Goal: Task Accomplishment & Management: Manage account settings

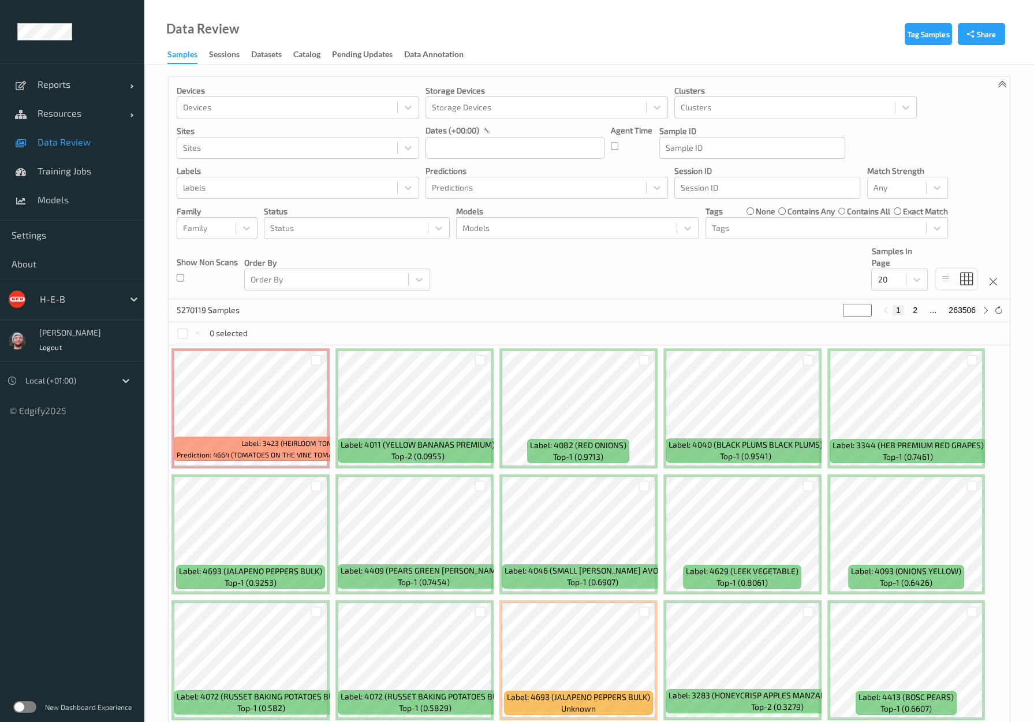
click at [990, 599] on div "Label: 3423 (HEIRLOOM TOMATOES) Prediction: 4664 (TOMATOES ON THE VINE TOMATOES…" at bounding box center [589, 596] width 841 height 503
click at [848, 280] on div "Devices Devices Storage Devices Storage Devices Clusters Clusters Sites Sites d…" at bounding box center [589, 188] width 841 height 222
click at [110, 117] on span "Resources" at bounding box center [84, 113] width 92 height 12
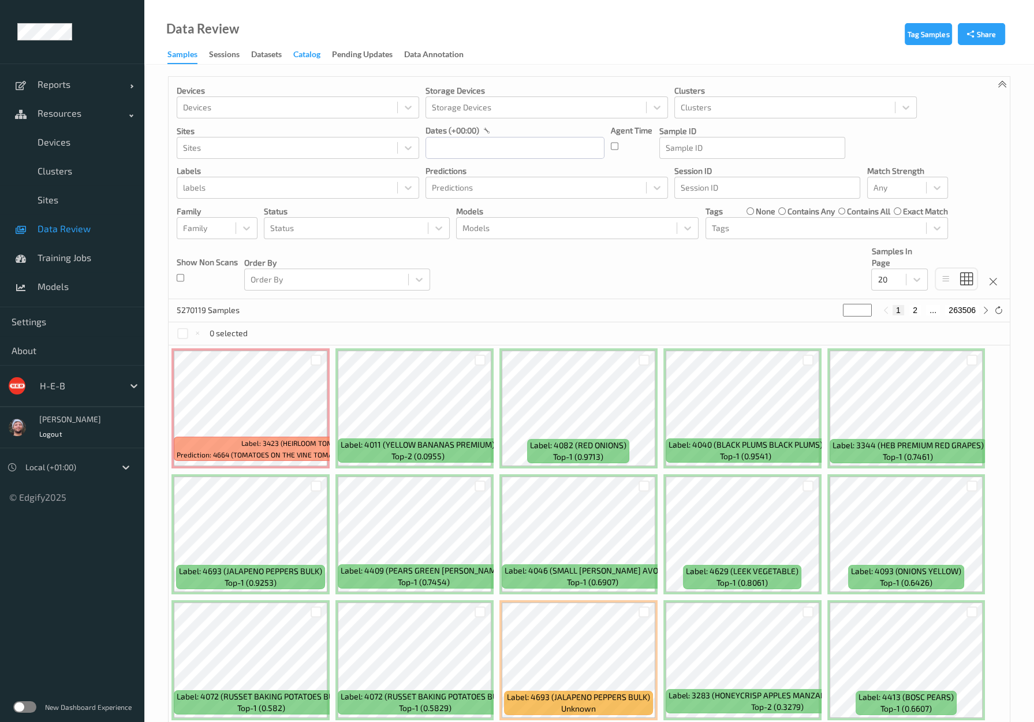
click at [310, 59] on div "Catalog" at bounding box center [306, 55] width 27 height 14
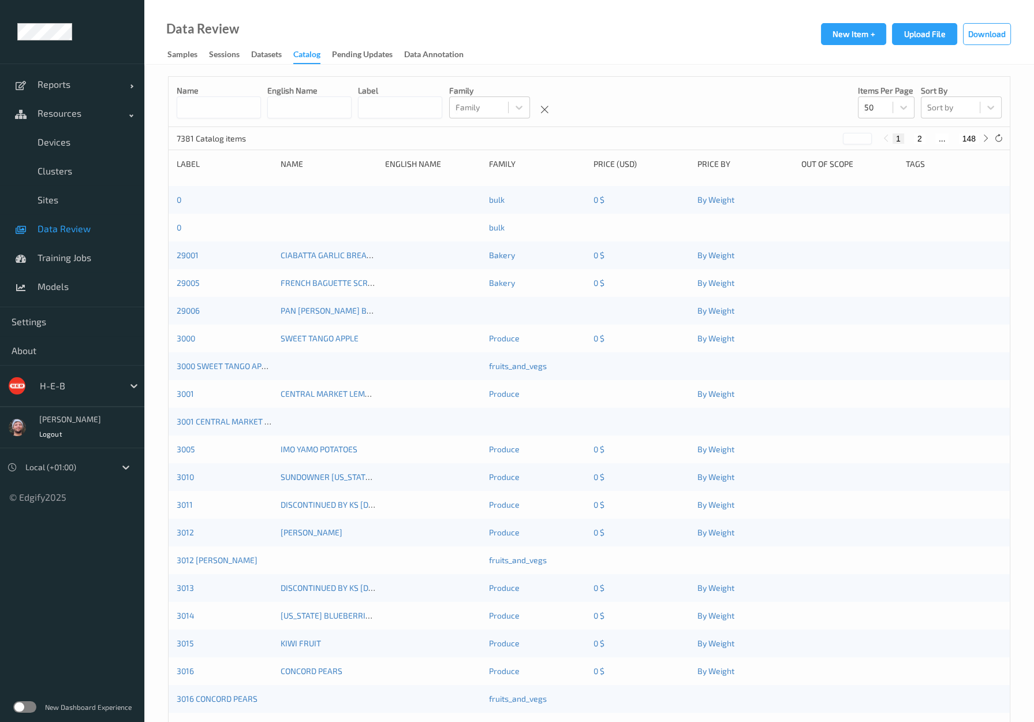
click at [95, 393] on div "H-E-B" at bounding box center [78, 385] width 89 height 18
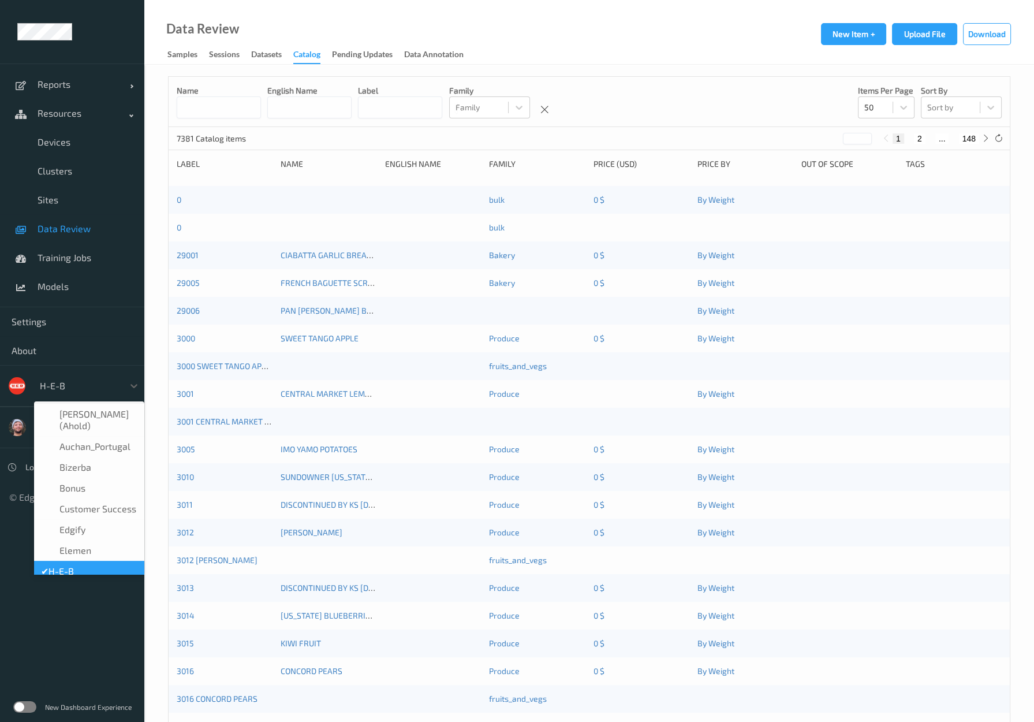
scroll to position [14, 0]
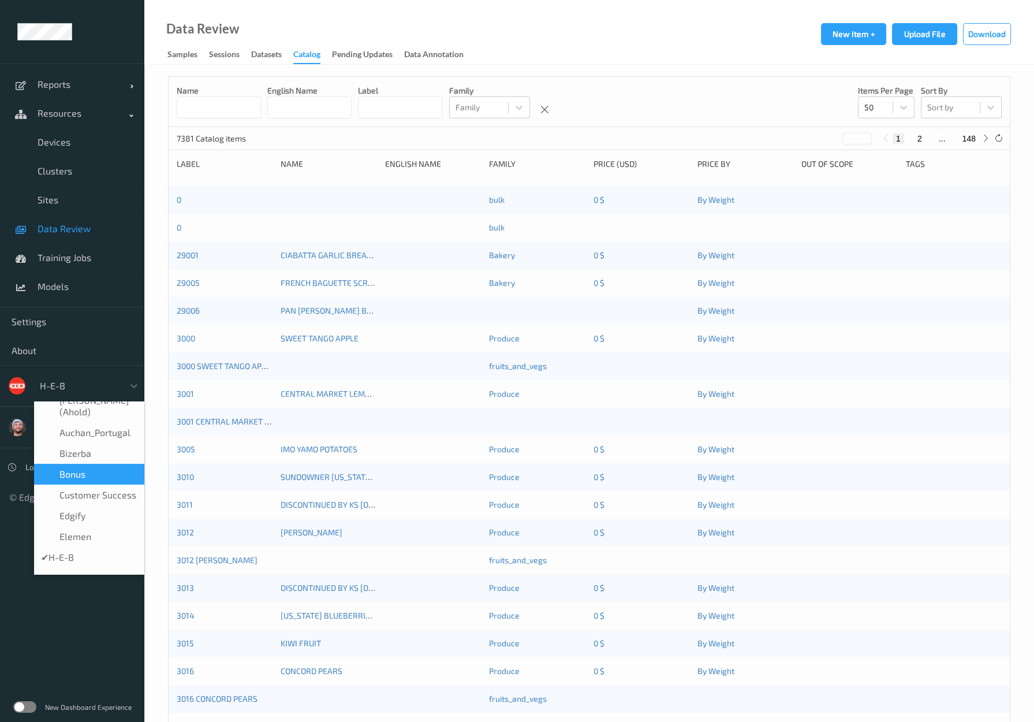
click at [84, 468] on span "Bonus" at bounding box center [72, 474] width 26 height 12
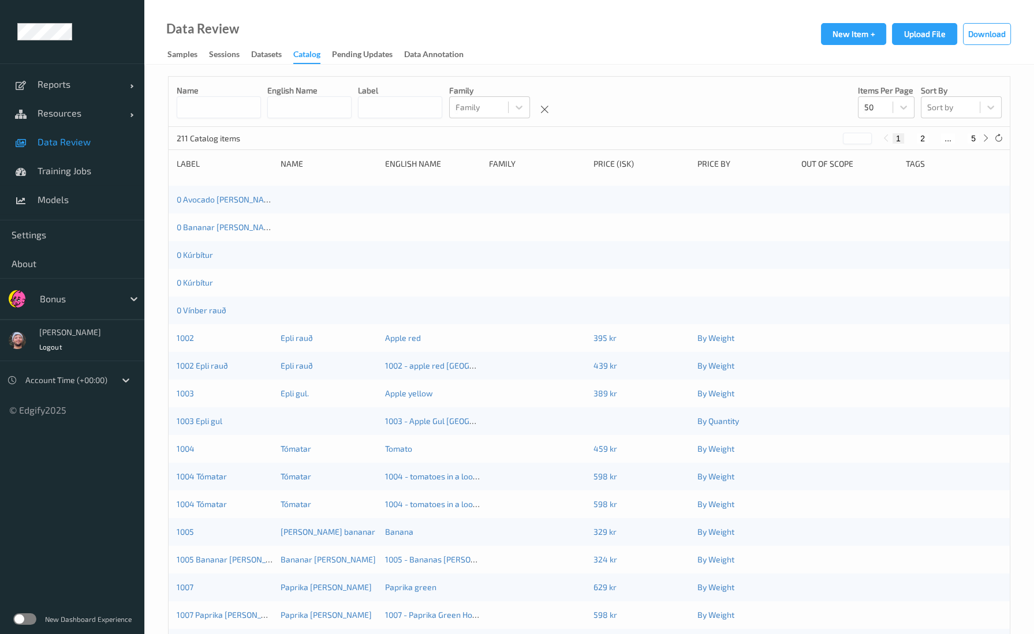
click at [85, 308] on div "Bonus" at bounding box center [89, 299] width 110 height 22
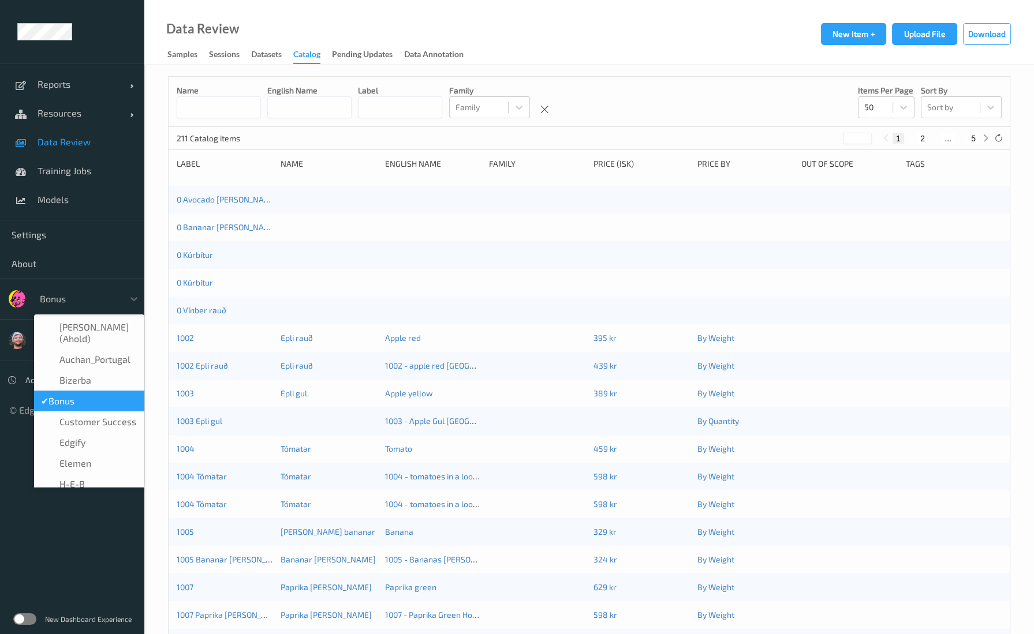
click at [106, 399] on div "✔  Bonus" at bounding box center [89, 401] width 110 height 21
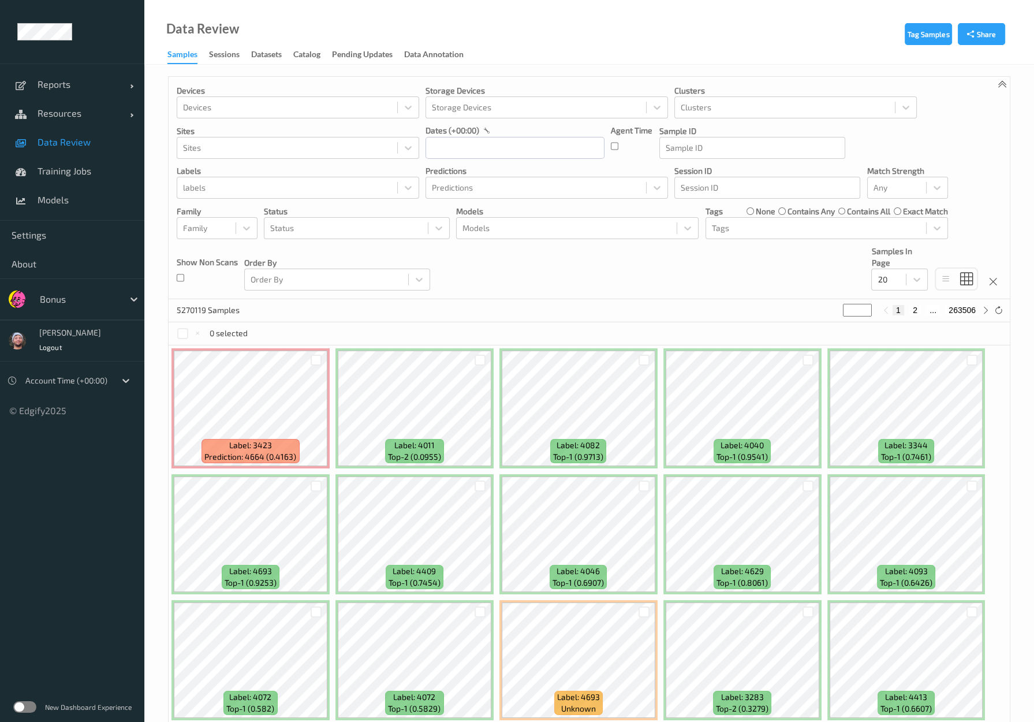
click at [364, 301] on div "5270119 Samples * 1 2 ... 263506" at bounding box center [589, 310] width 841 height 23
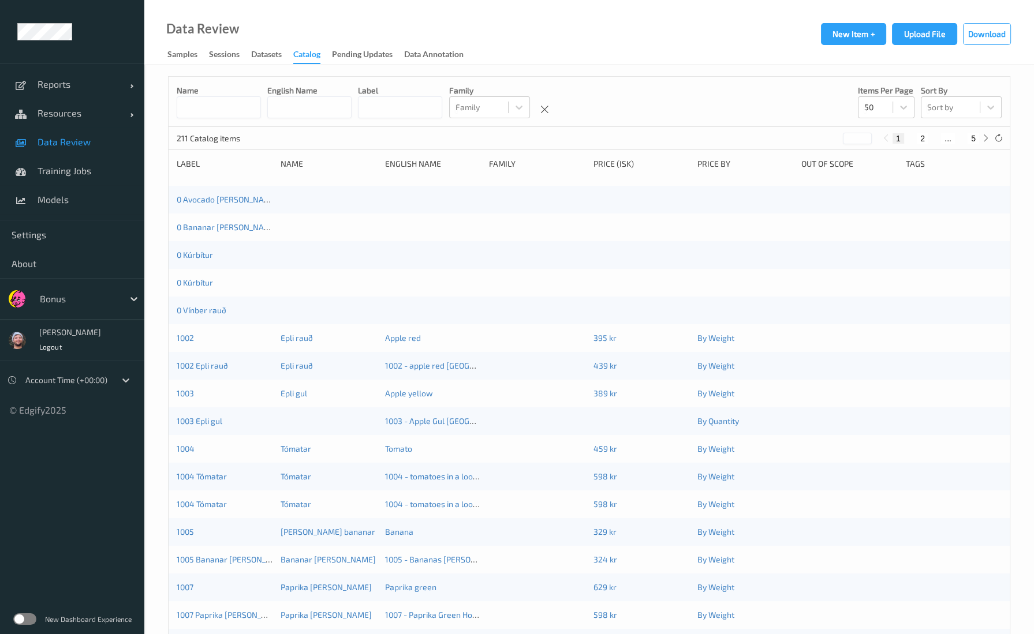
click at [790, 96] on div "Name English Name Label Family Family Items per page 50 Sort by Sort by" at bounding box center [589, 102] width 841 height 50
click at [107, 138] on span "Data Review" at bounding box center [85, 142] width 95 height 12
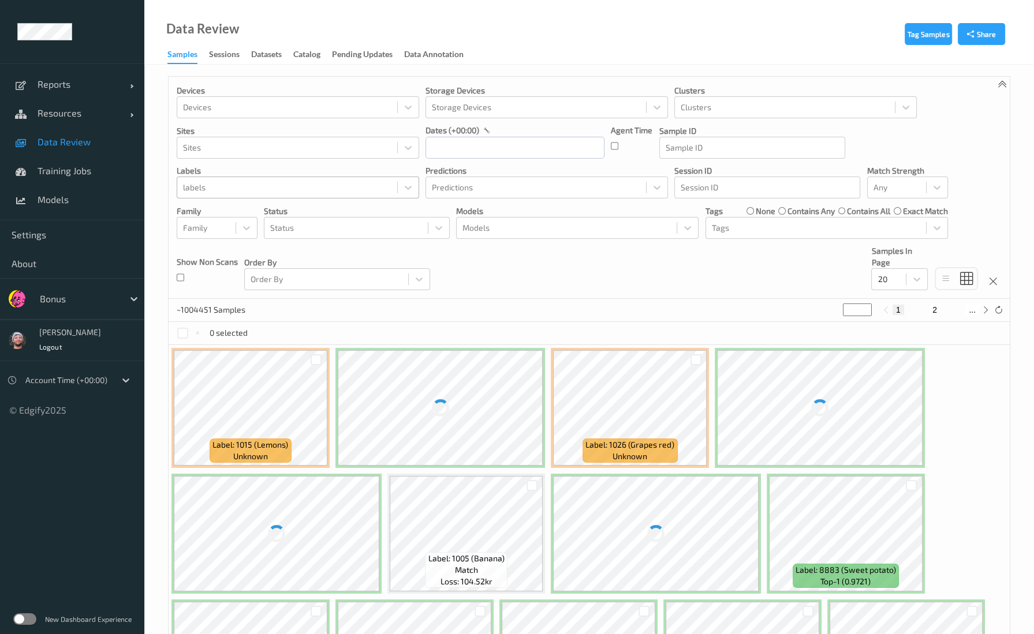
click at [254, 189] on div at bounding box center [287, 188] width 208 height 14
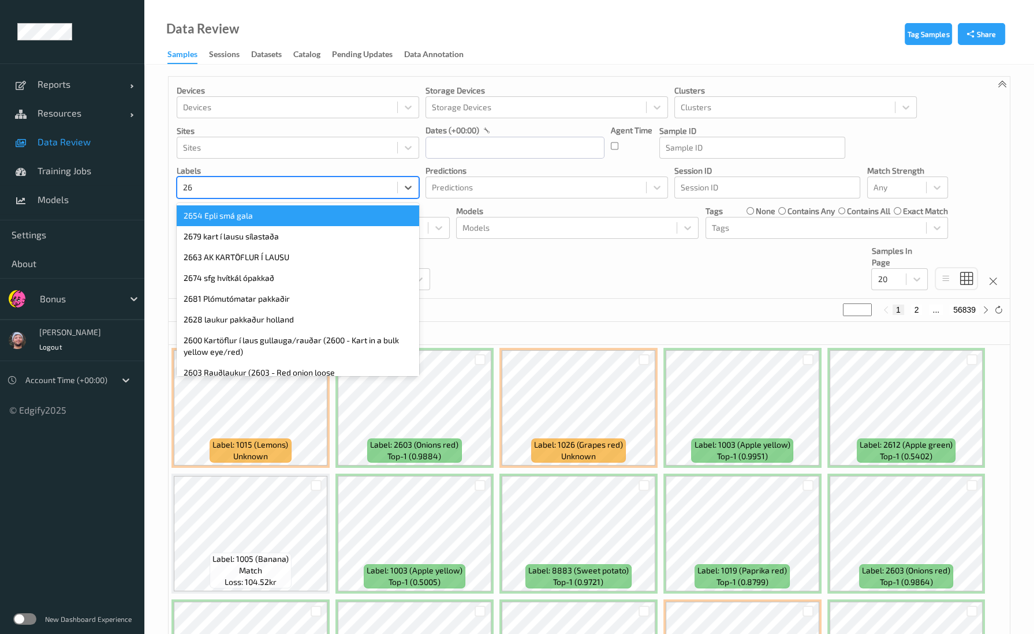
type input "261"
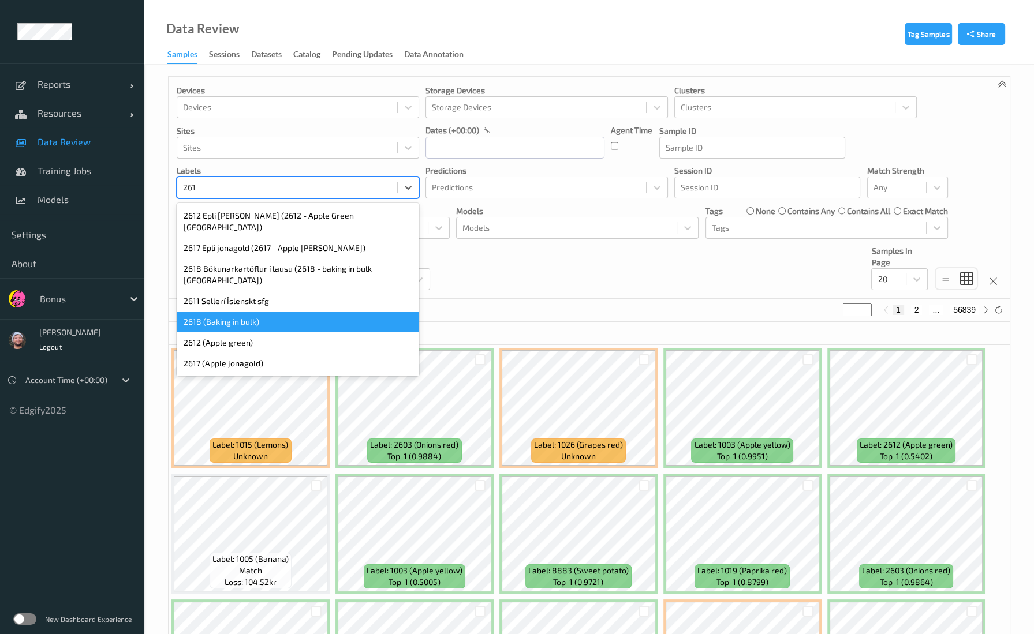
click at [231, 312] on div "2618 (Baking in bulk)" at bounding box center [298, 322] width 242 height 21
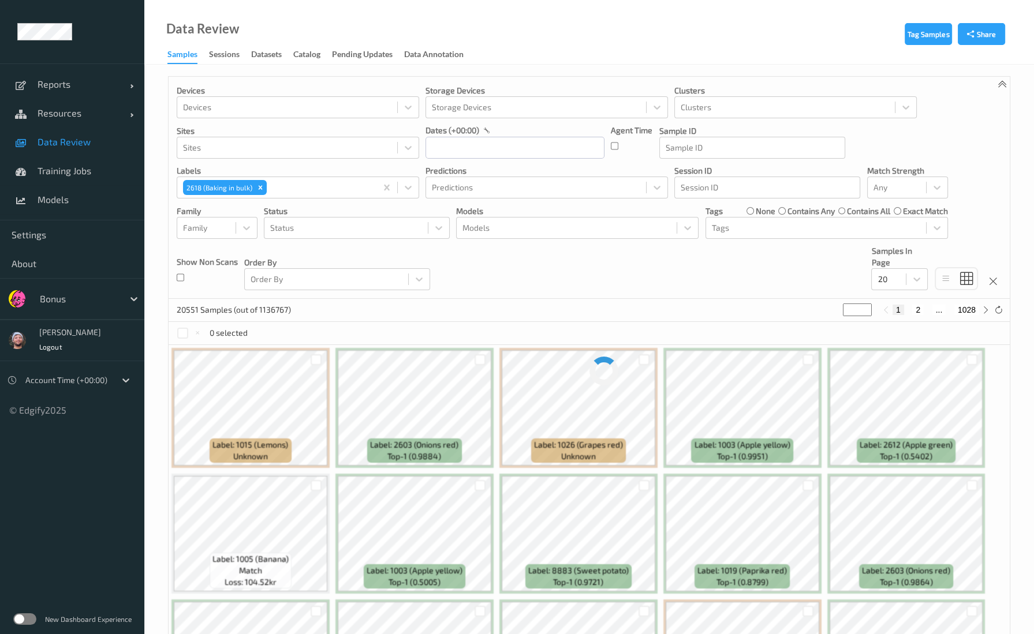
click at [514, 272] on div "Devices Devices Storage Devices Storage Devices Clusters Clusters Sites Sites d…" at bounding box center [589, 188] width 841 height 222
click at [516, 137] on input "text" at bounding box center [514, 148] width 179 height 22
click at [697, 271] on div "Devices Devices Storage Devices Storage Devices Clusters Clusters Sites Sites d…" at bounding box center [589, 188] width 841 height 222
click at [569, 232] on div at bounding box center [566, 228] width 208 height 14
click at [543, 296] on div "Devices Devices Storage Devices Storage Devices Clusters Clusters Sites Sites d…" at bounding box center [589, 188] width 841 height 222
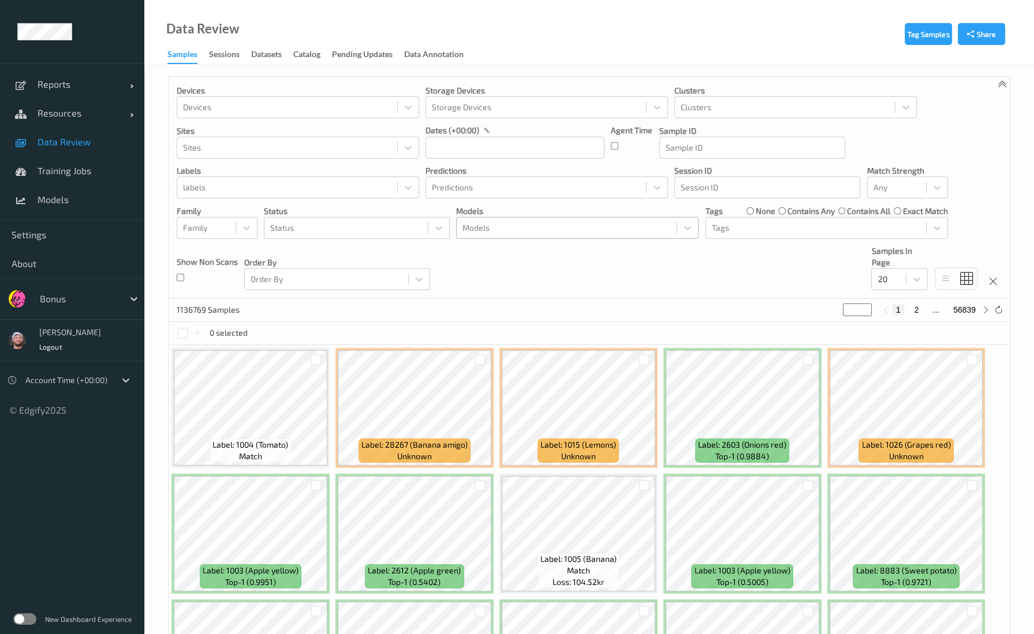
click at [562, 227] on div at bounding box center [566, 228] width 208 height 14
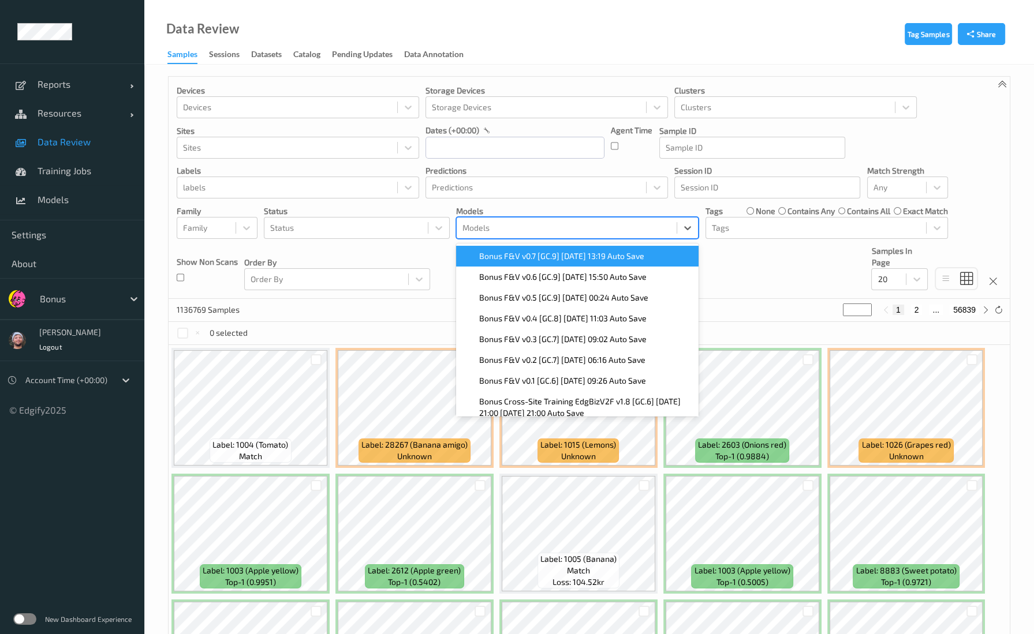
click at [551, 264] on div "Bonus F&V v0.7 [GC.9] [DATE] 13:19 Auto Save" at bounding box center [577, 256] width 242 height 21
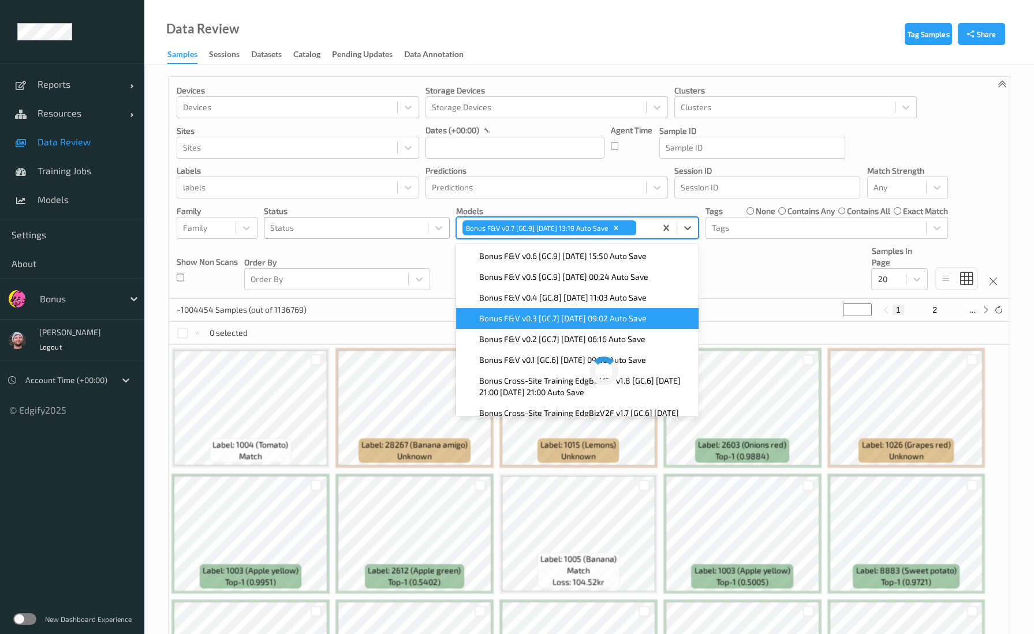
click at [296, 233] on div at bounding box center [346, 228] width 152 height 14
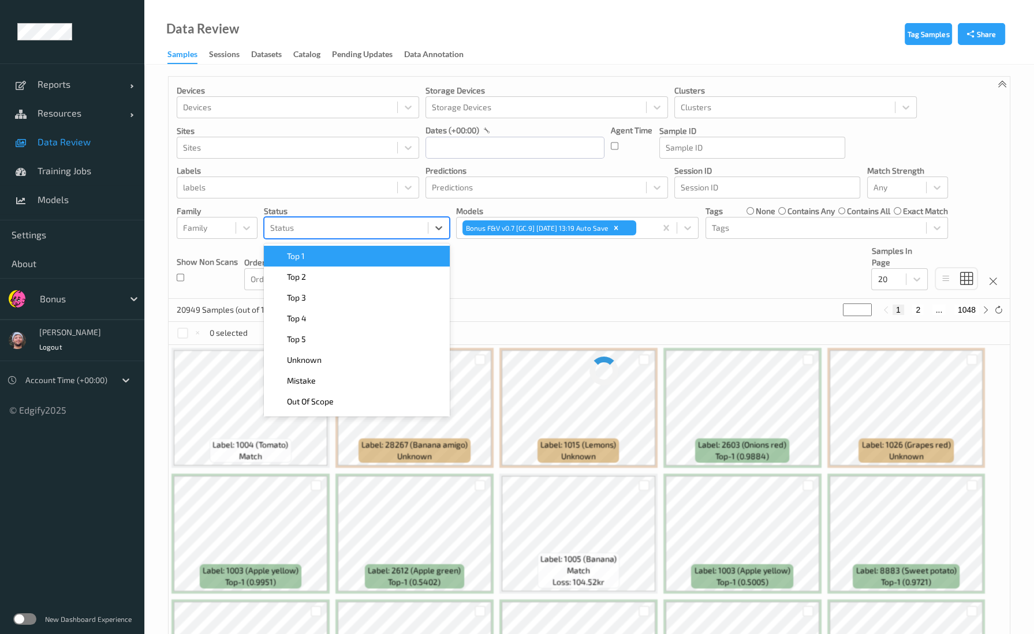
click at [261, 200] on div "Devices Devices Storage Devices Storage Devices Clusters Clusters Sites Sites d…" at bounding box center [589, 188] width 841 height 222
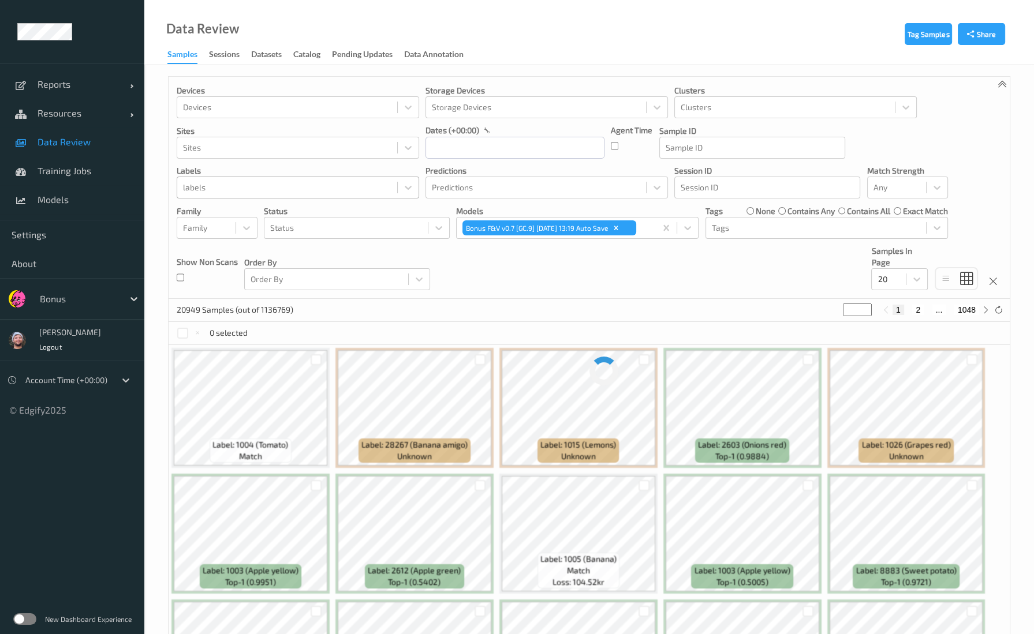
click at [259, 191] on div at bounding box center [287, 188] width 208 height 14
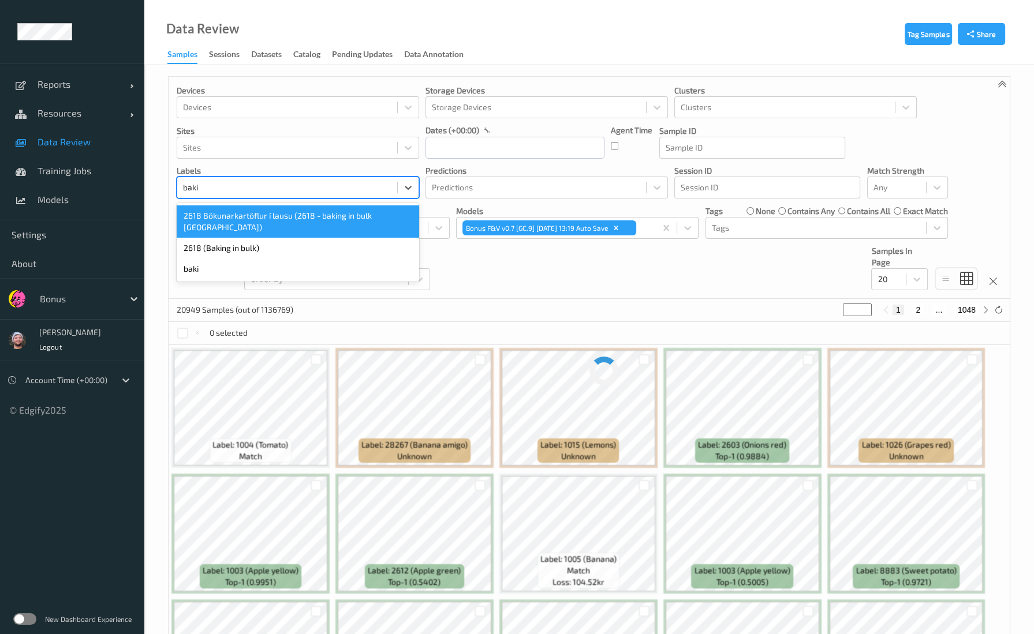
type input "bakin"
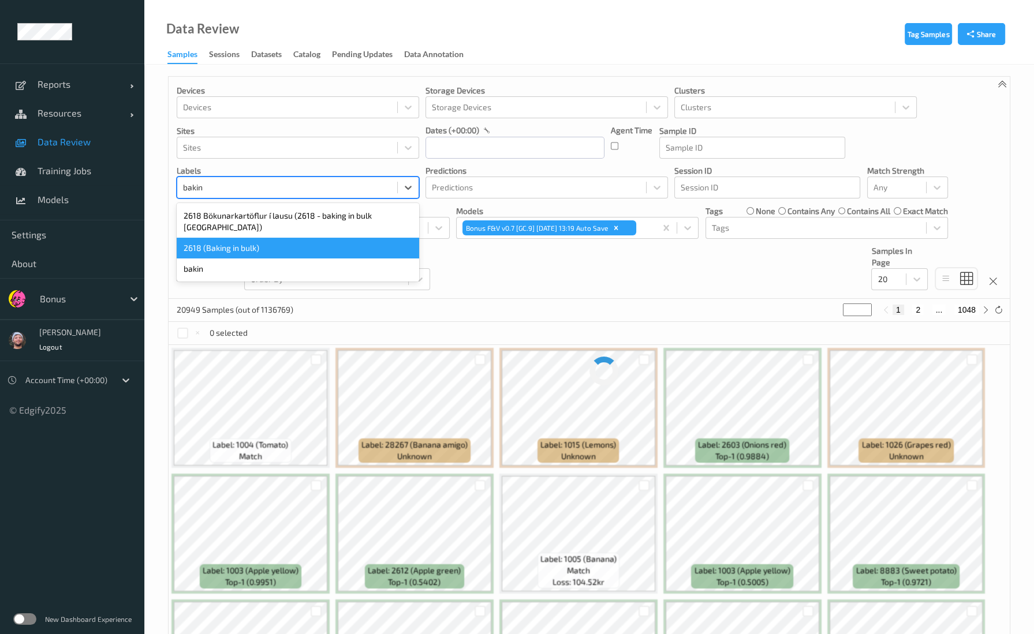
drag, startPoint x: 312, startPoint y: 247, endPoint x: 315, endPoint y: 241, distance: 6.5
click at [315, 241] on div "2618 Bökunarkartöflur í lausu (2618 - baking in bulk [GEOGRAPHIC_DATA]) 2618 (B…" at bounding box center [298, 242] width 242 height 79
click at [315, 241] on div "2618 (Baking in bulk)" at bounding box center [298, 248] width 242 height 21
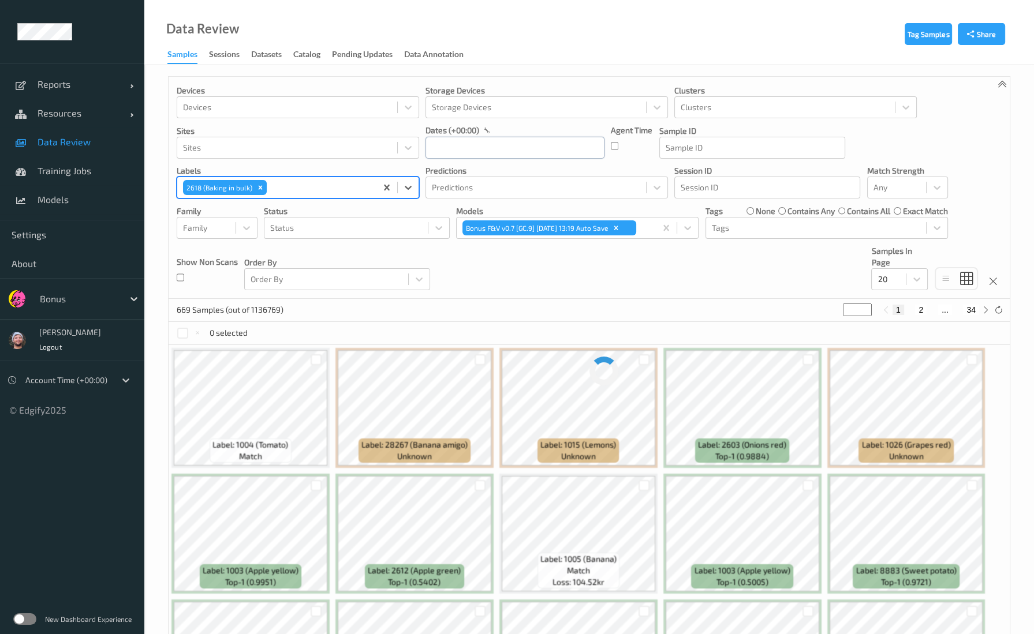
click at [477, 143] on input "text" at bounding box center [514, 148] width 179 height 22
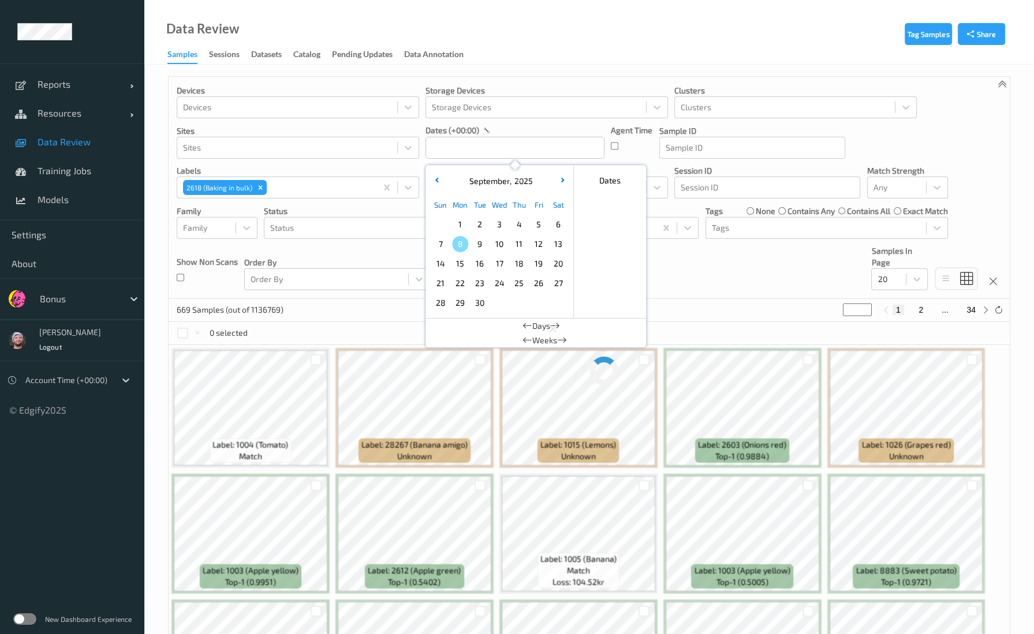
click at [436, 242] on span "7" at bounding box center [440, 244] width 16 height 16
click at [462, 222] on span "1" at bounding box center [460, 224] width 16 height 16
type input "01/09/2025 00:00 -> 07/09/2025 23:59"
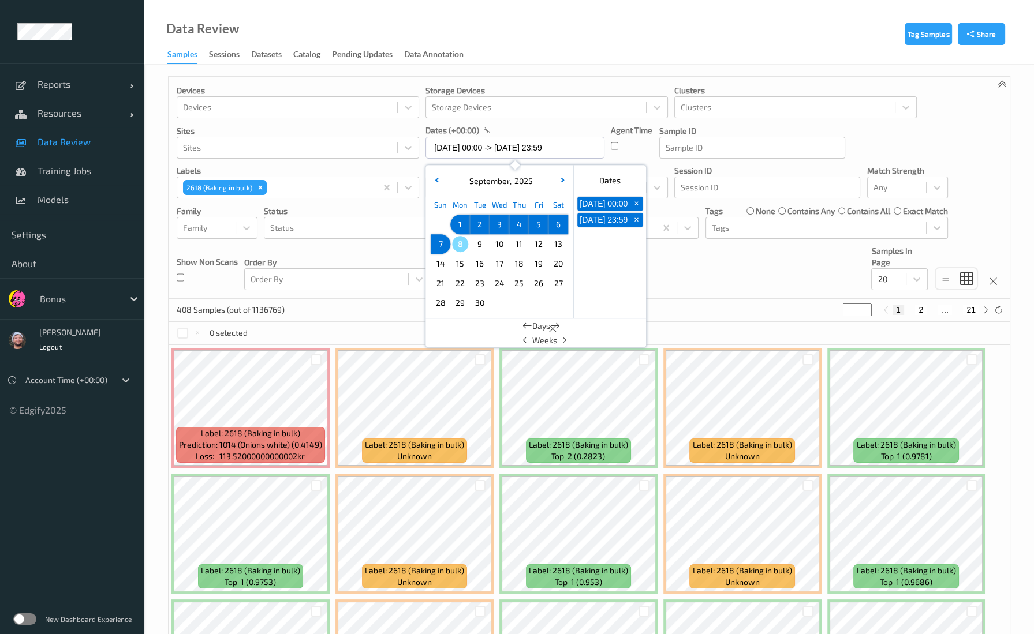
click at [666, 264] on div "Devices Devices Storage Devices Storage Devices Clusters Clusters Sites Sites d…" at bounding box center [589, 188] width 841 height 222
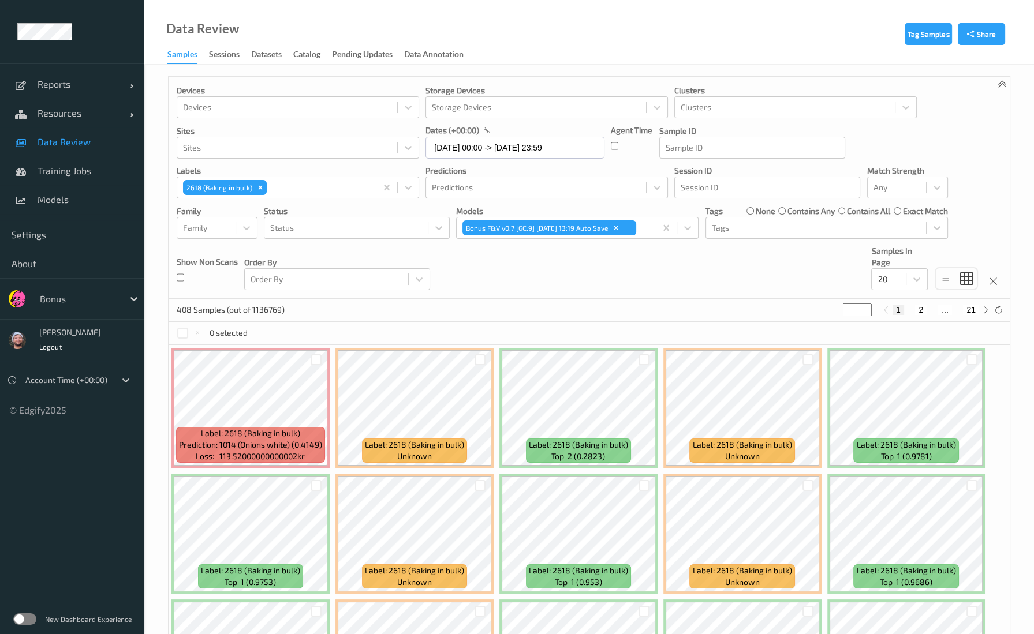
click at [884, 294] on div "Devices Devices Storage Devices Storage Devices Clusters Clusters Sites Sites d…" at bounding box center [589, 188] width 841 height 222
click at [892, 276] on div at bounding box center [889, 280] width 23 height 14
click at [904, 390] on span "200" at bounding box center [901, 391] width 14 height 12
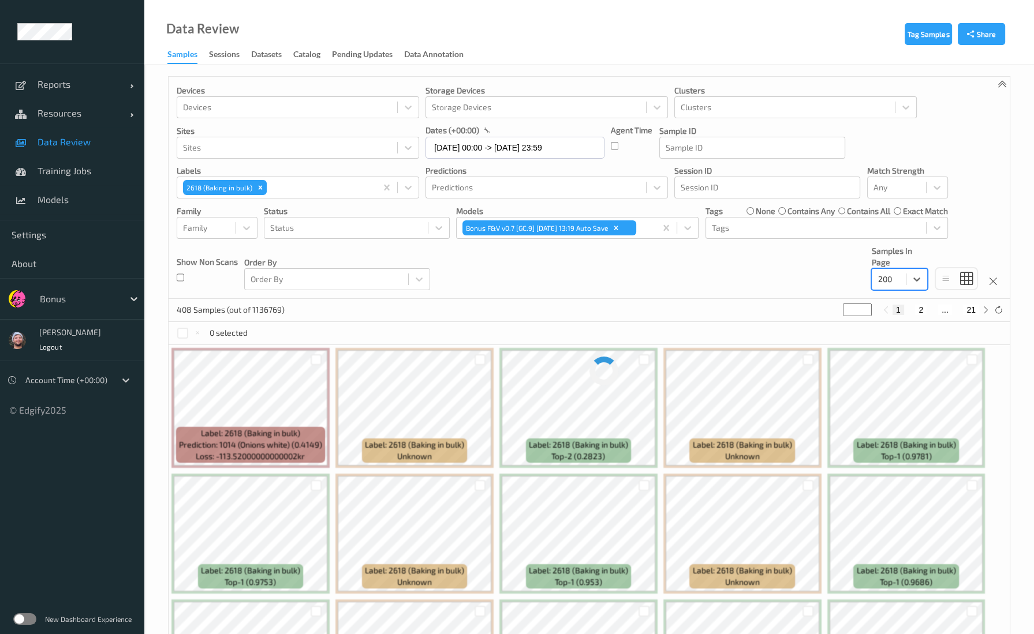
click at [750, 275] on div "Devices Devices Storage Devices Storage Devices Clusters Clusters Sites Sites d…" at bounding box center [589, 188] width 841 height 222
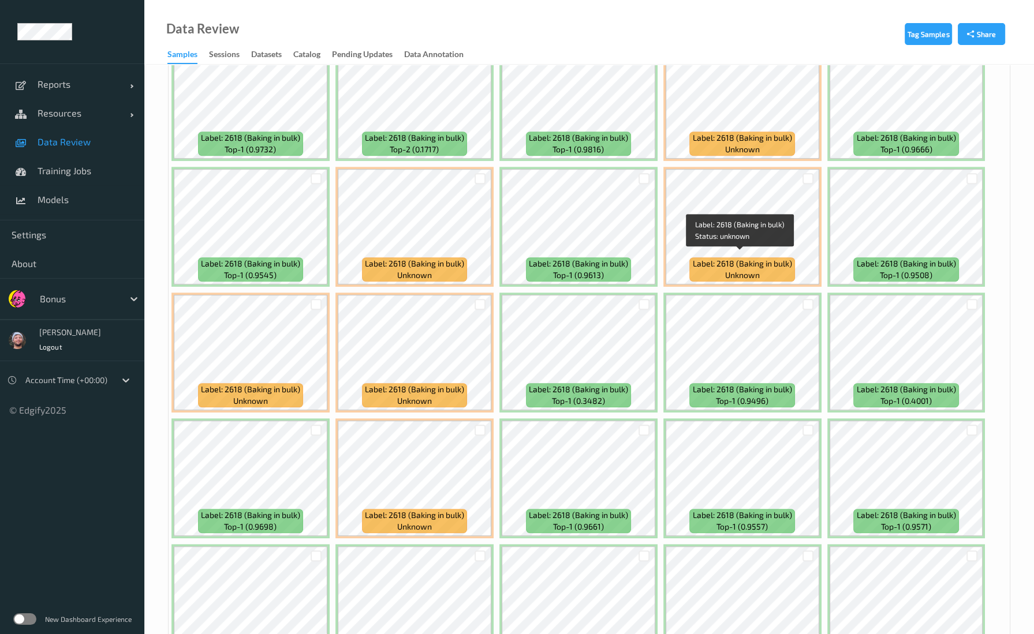
scroll to position [1010, 0]
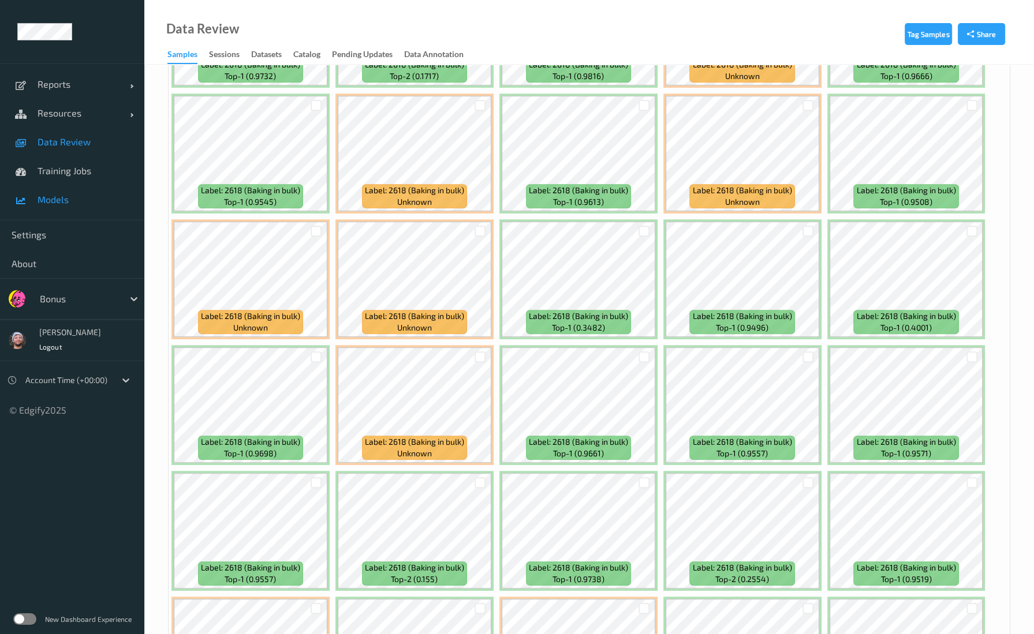
click at [84, 201] on span "Models" at bounding box center [85, 200] width 95 height 12
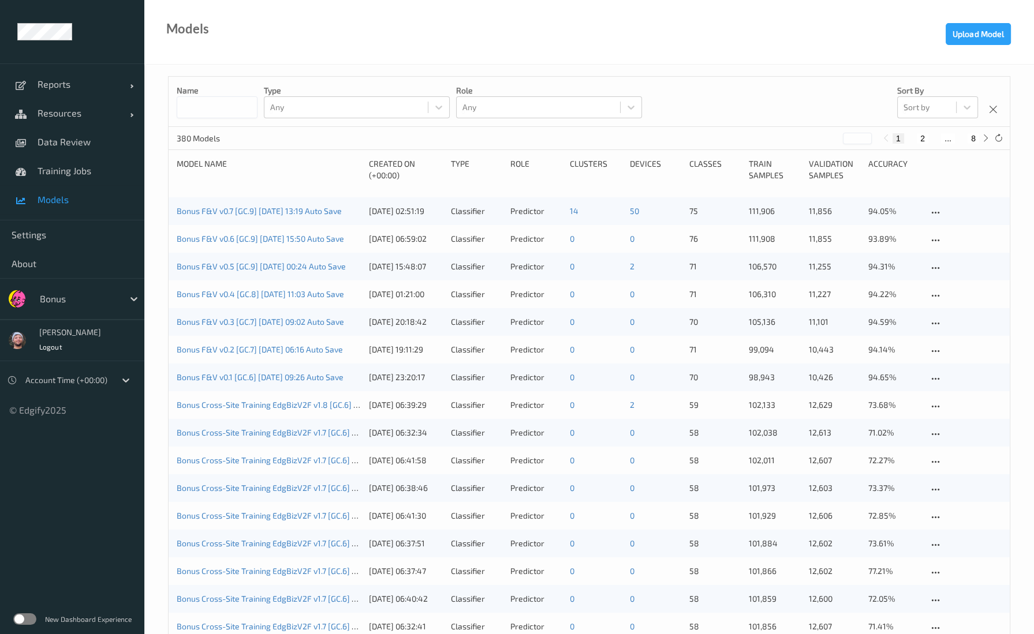
drag, startPoint x: 481, startPoint y: 139, endPoint x: 472, endPoint y: 146, distance: 12.4
click at [481, 138] on div "380 Models * 1 2 ... 8" at bounding box center [589, 138] width 841 height 23
click at [286, 208] on link "Bonus F&V v0.7 [GC.9] 2025-08-27 13:19 Auto Save" at bounding box center [259, 211] width 165 height 10
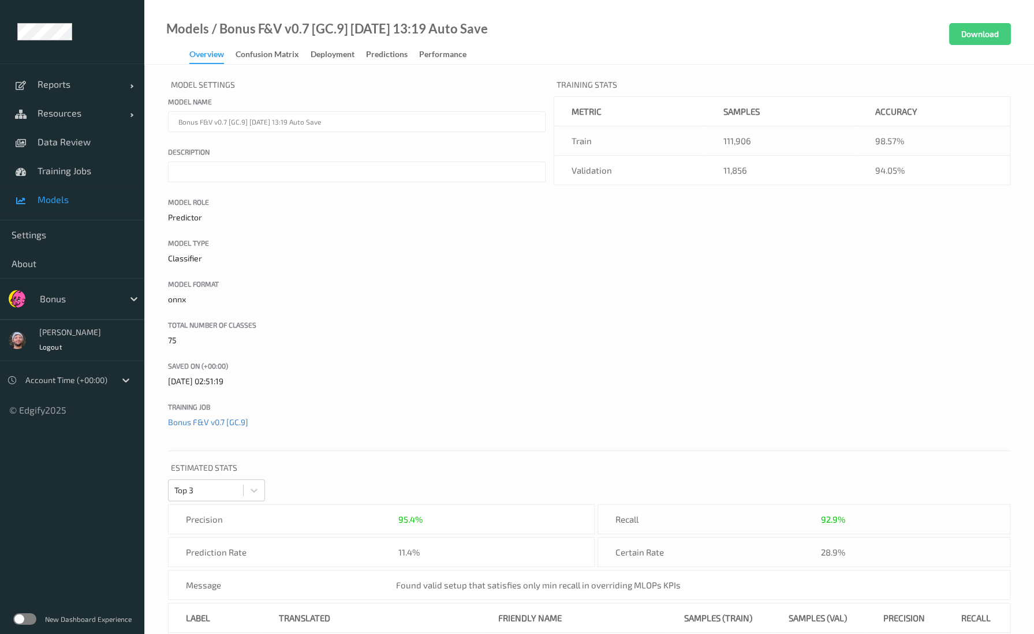
click at [261, 43] on div "Models / Bonus F&V v0.7 [GC.9] 2025-08-27 13:19 Auto Save Overview Confusion ma…" at bounding box center [316, 43] width 344 height 41
click at [257, 54] on div "Confusion matrix" at bounding box center [268, 55] width 64 height 14
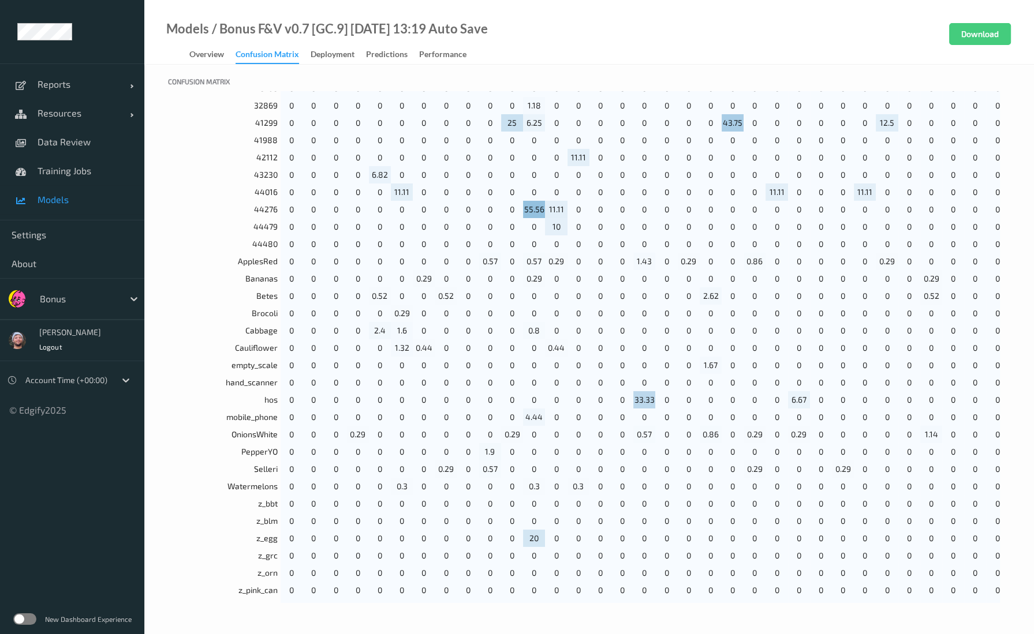
scroll to position [860, 0]
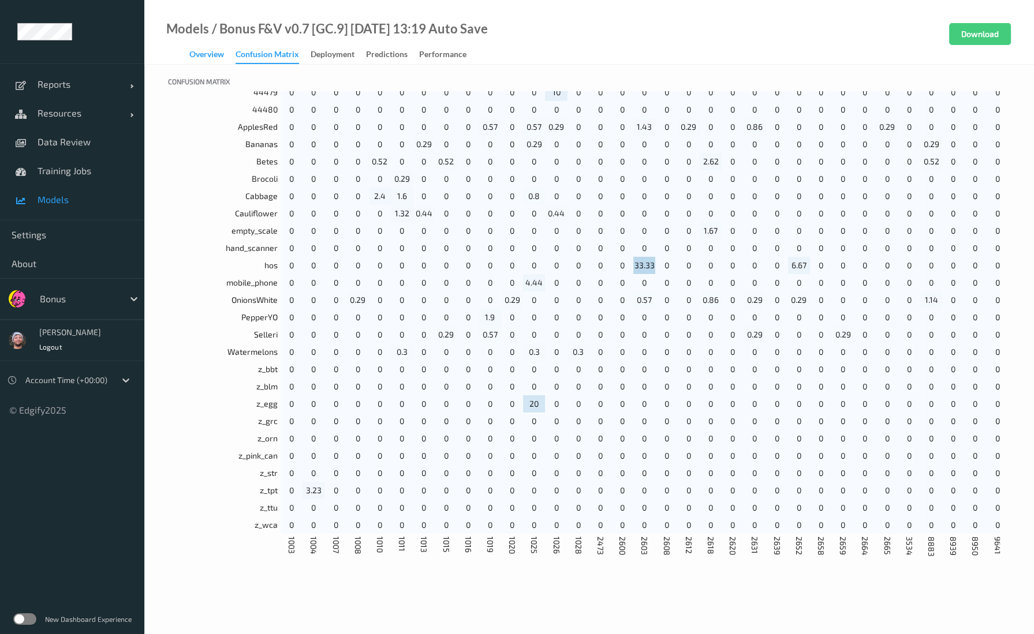
click at [201, 50] on div "Overview" at bounding box center [206, 55] width 35 height 14
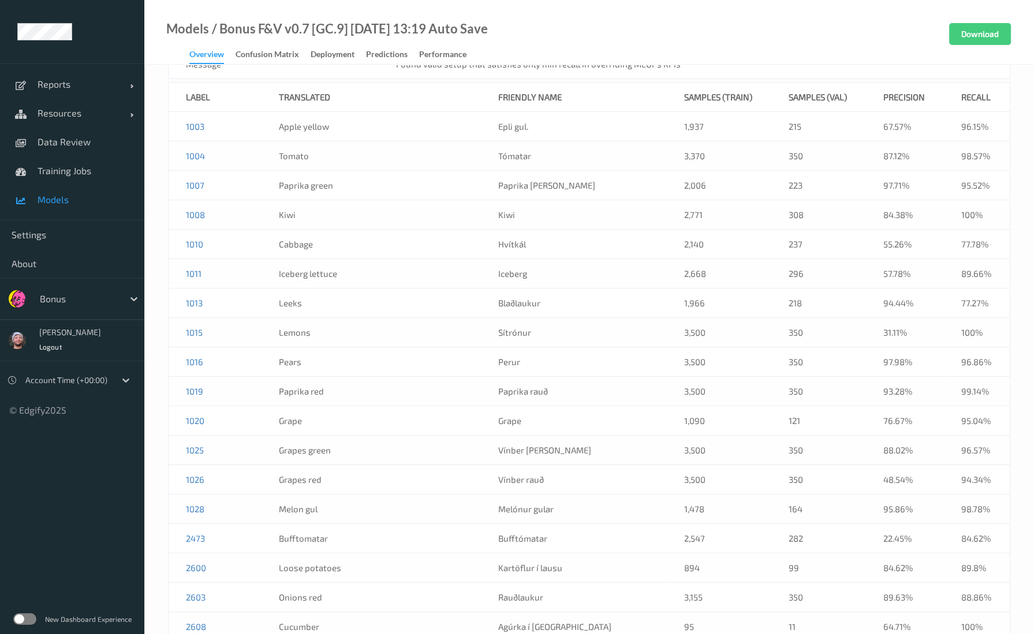
scroll to position [231, 0]
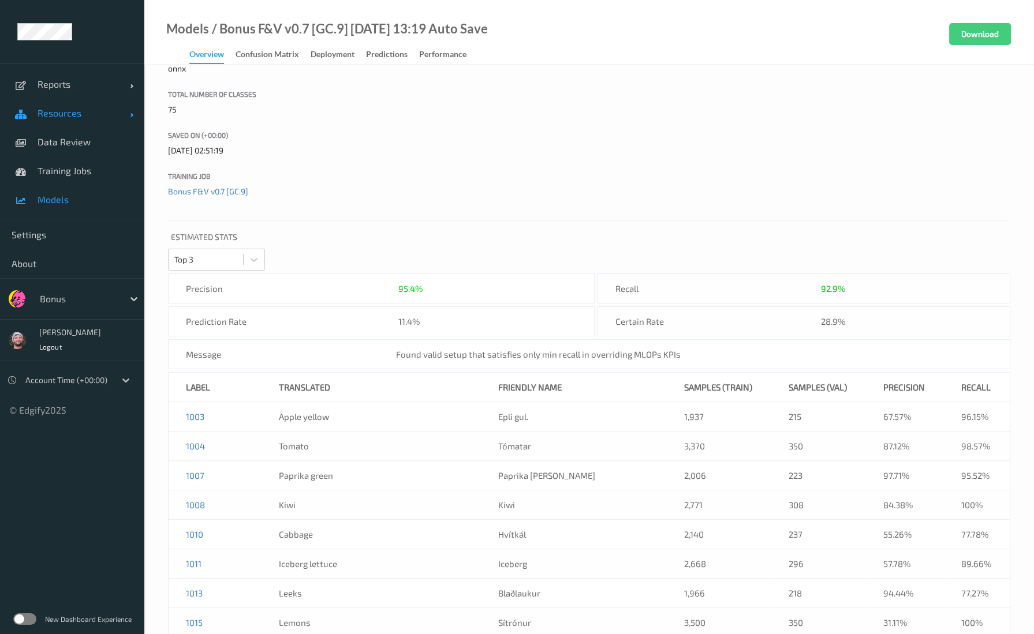
click at [103, 121] on link "Resources" at bounding box center [72, 113] width 144 height 29
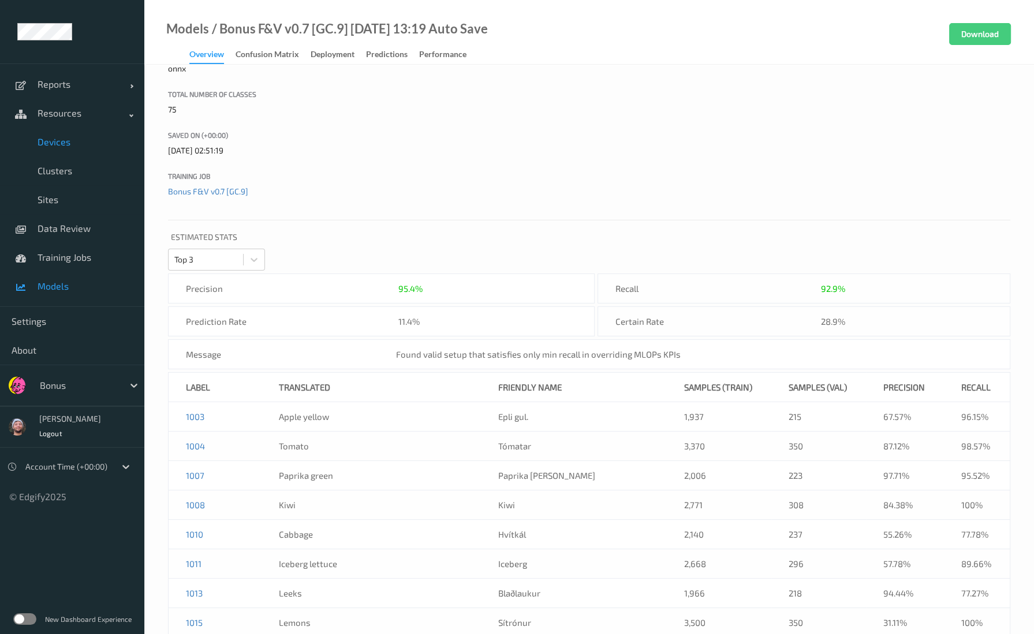
click at [87, 140] on span "Devices" at bounding box center [85, 142] width 95 height 12
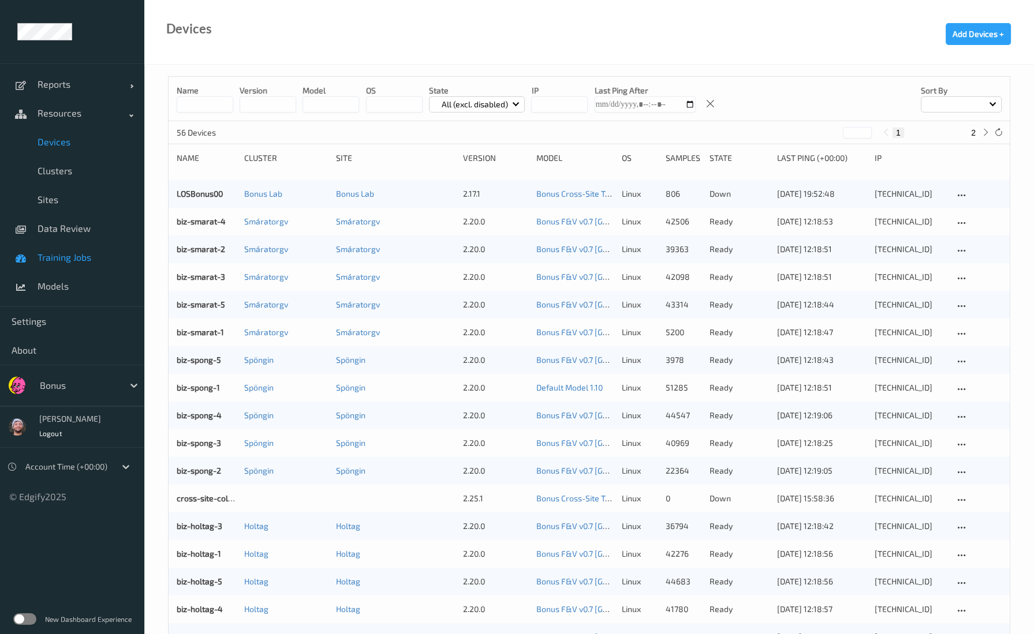
click at [73, 249] on link "Training Jobs" at bounding box center [72, 257] width 144 height 29
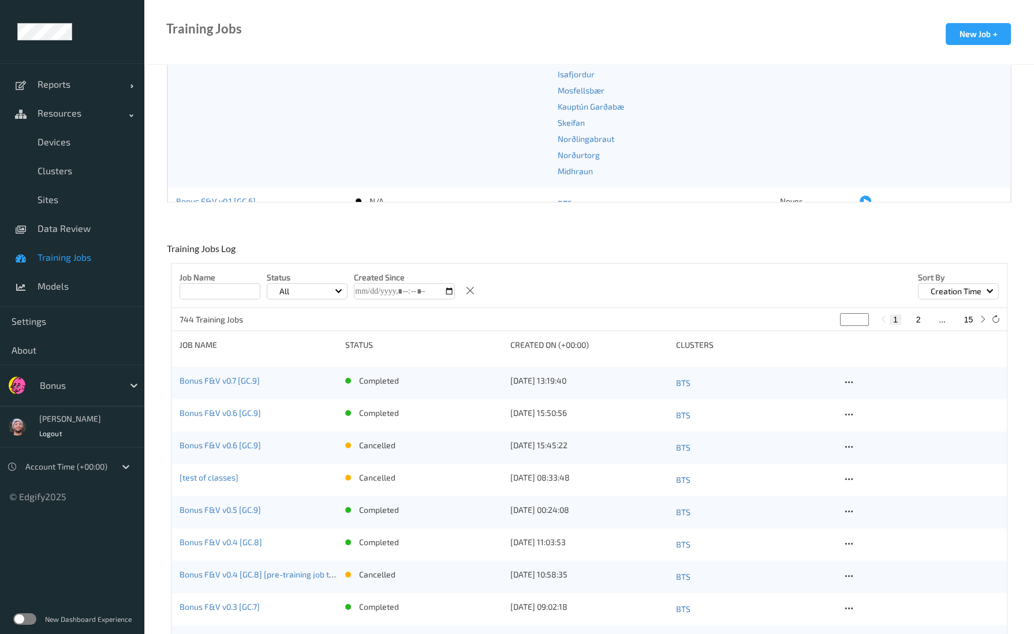
scroll to position [129, 0]
click at [848, 384] on icon at bounding box center [849, 383] width 10 height 10
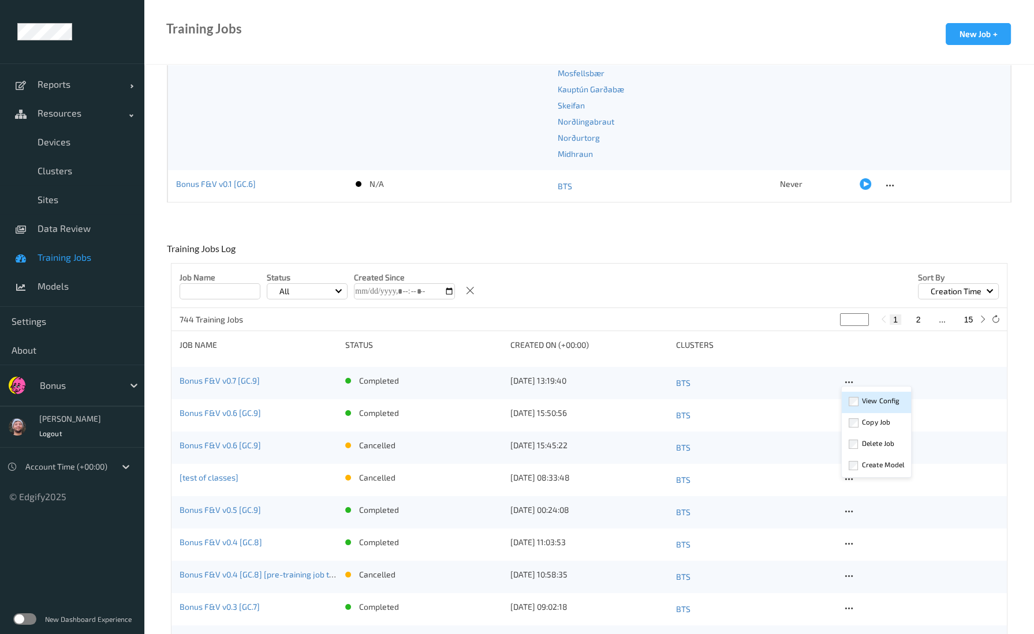
click at [876, 400] on div "View Config" at bounding box center [880, 400] width 37 height 11
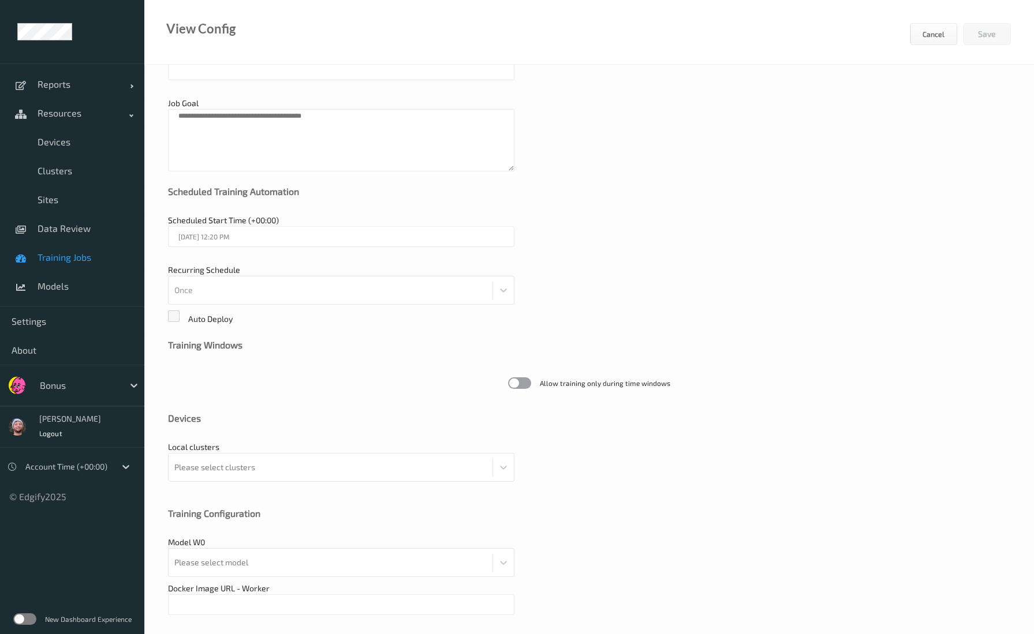
type input "Bonus F&V v0.7 [GC.9]"
type textarea "**********"
type input "edgify/edgify-worker-cuda:2.5.20"
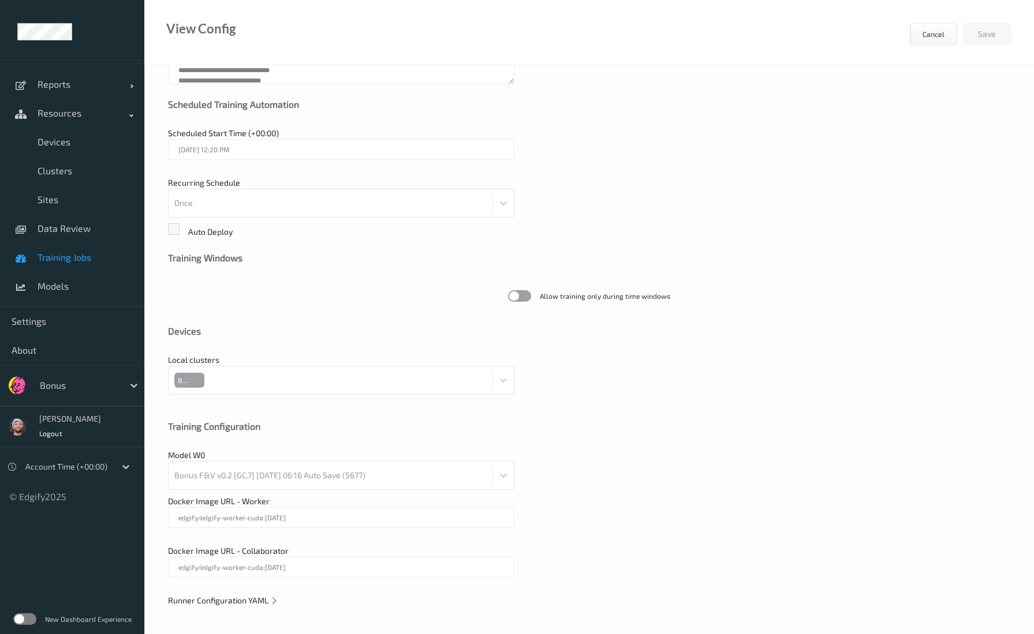
scroll to position [159, 0]
click at [262, 592] on div "**********" at bounding box center [589, 271] width 890 height 730
click at [257, 599] on span "Runner Configuration YAML" at bounding box center [223, 601] width 110 height 10
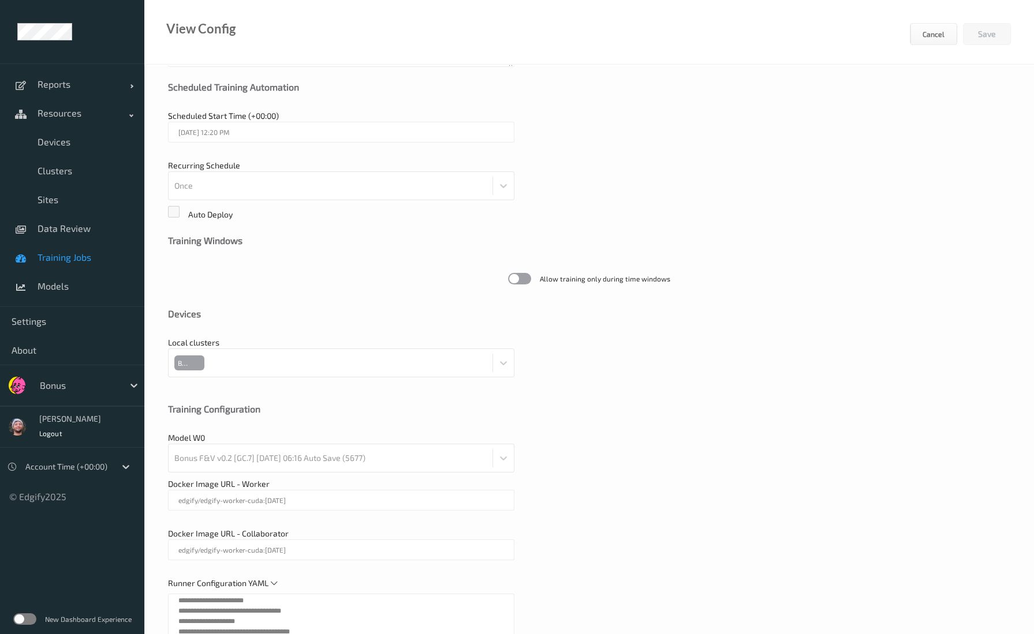
scroll to position [0, 0]
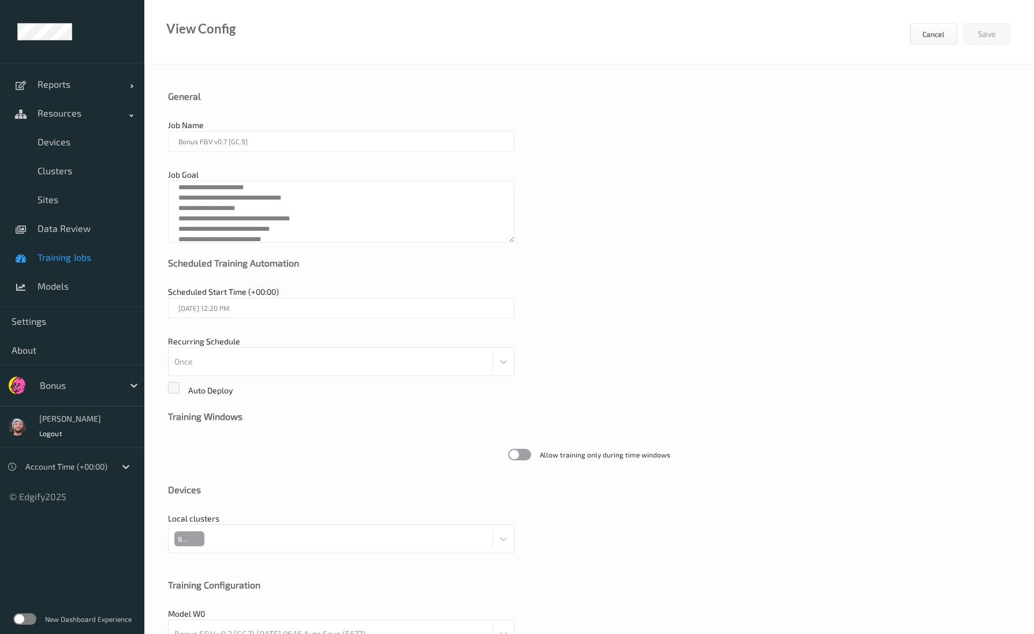
click at [102, 252] on span "Training Jobs" at bounding box center [85, 258] width 95 height 12
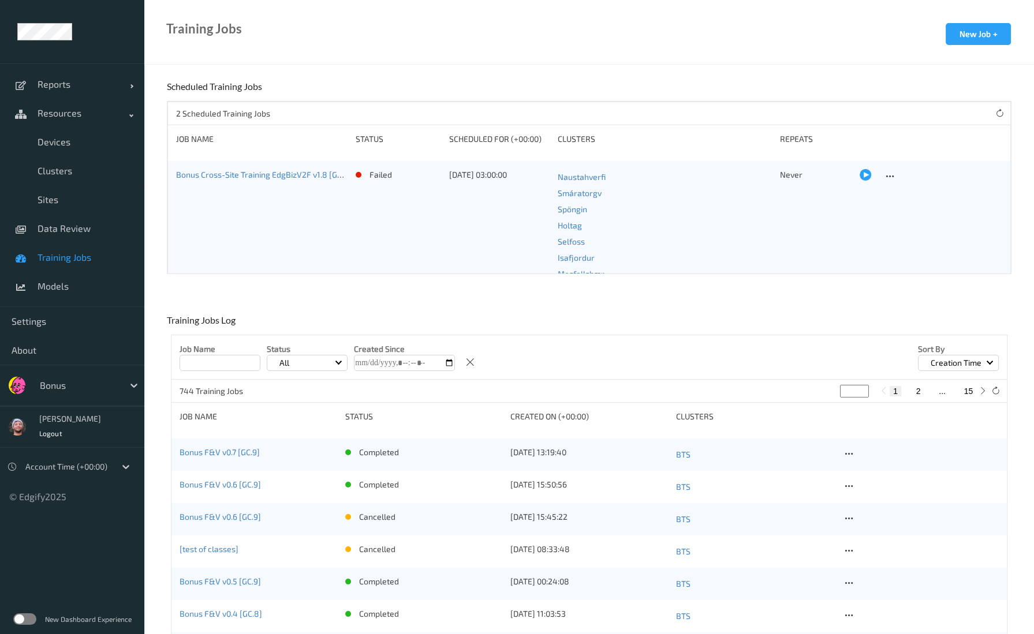
scroll to position [129, 0]
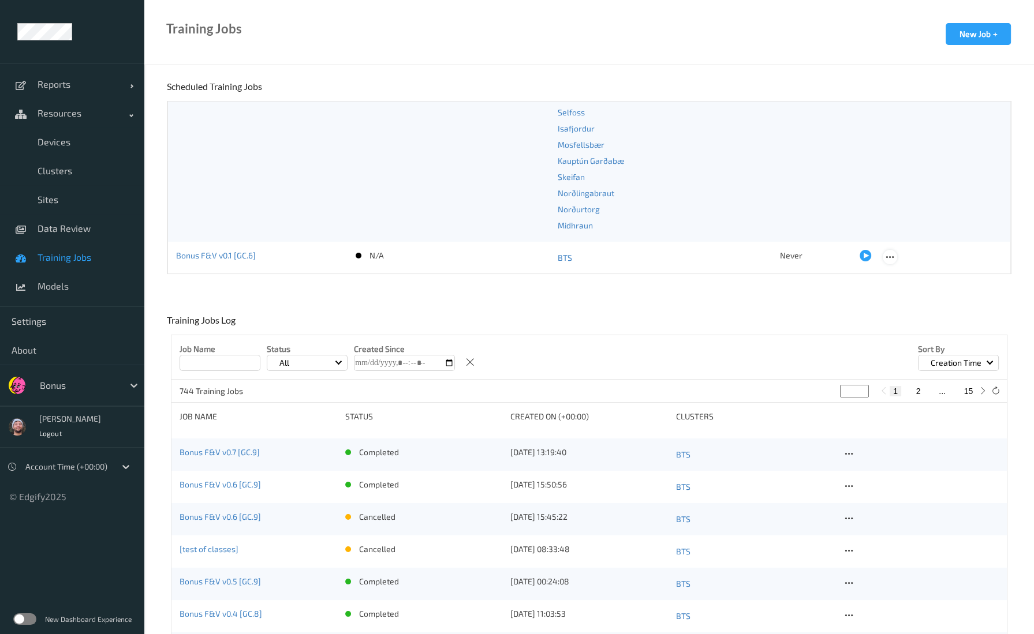
click at [891, 257] on div at bounding box center [890, 257] width 14 height 14
click at [894, 263] on div "Edit Job Delete Job" at bounding box center [913, 285] width 61 height 49
click at [892, 267] on link "Edit Job" at bounding box center [912, 277] width 59 height 21
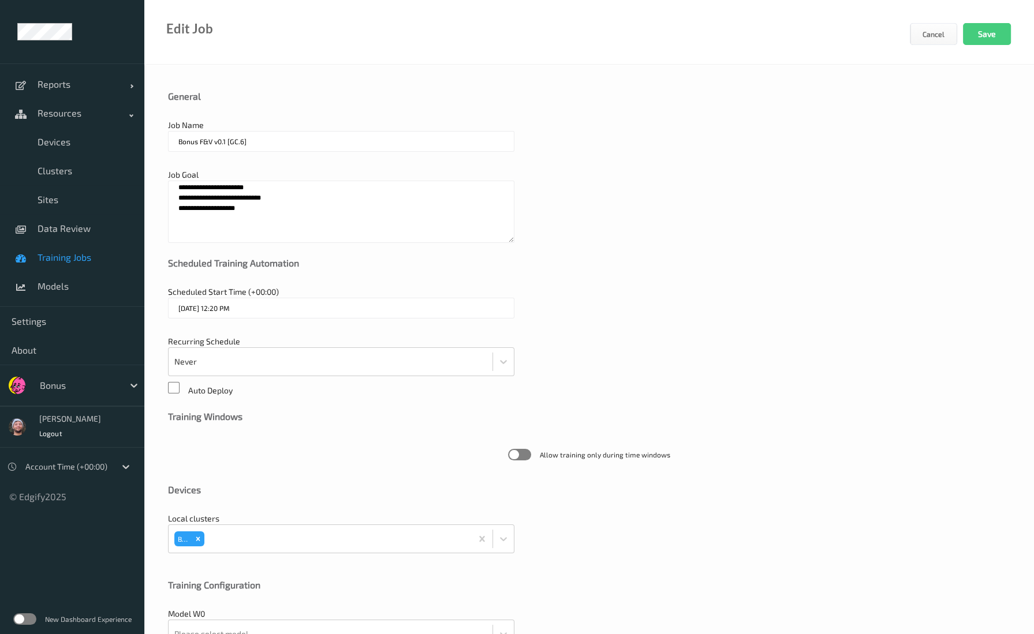
click at [405, 235] on textarea "**********" at bounding box center [341, 212] width 346 height 62
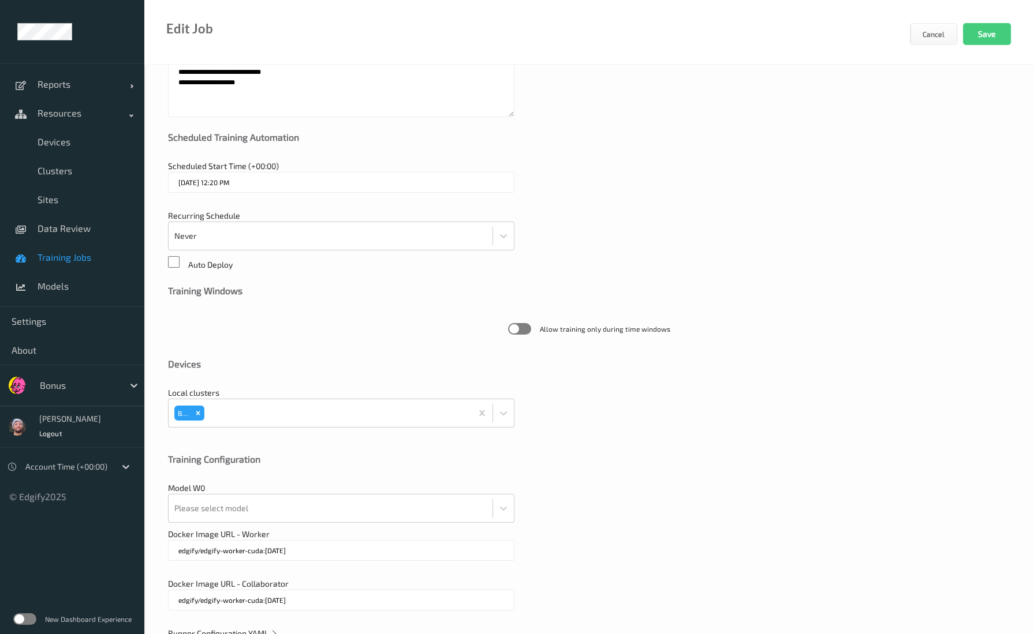
scroll to position [159, 0]
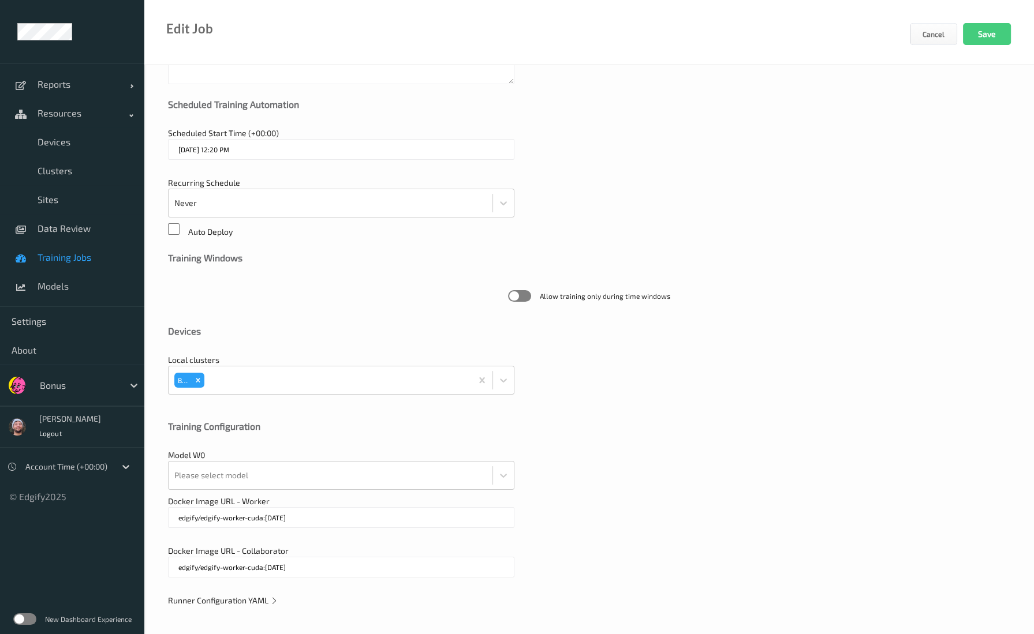
click at [267, 604] on div "Runner Configuration YAML" at bounding box center [589, 601] width 842 height 12
click at [237, 600] on span "Runner Configuration YAML" at bounding box center [223, 601] width 110 height 10
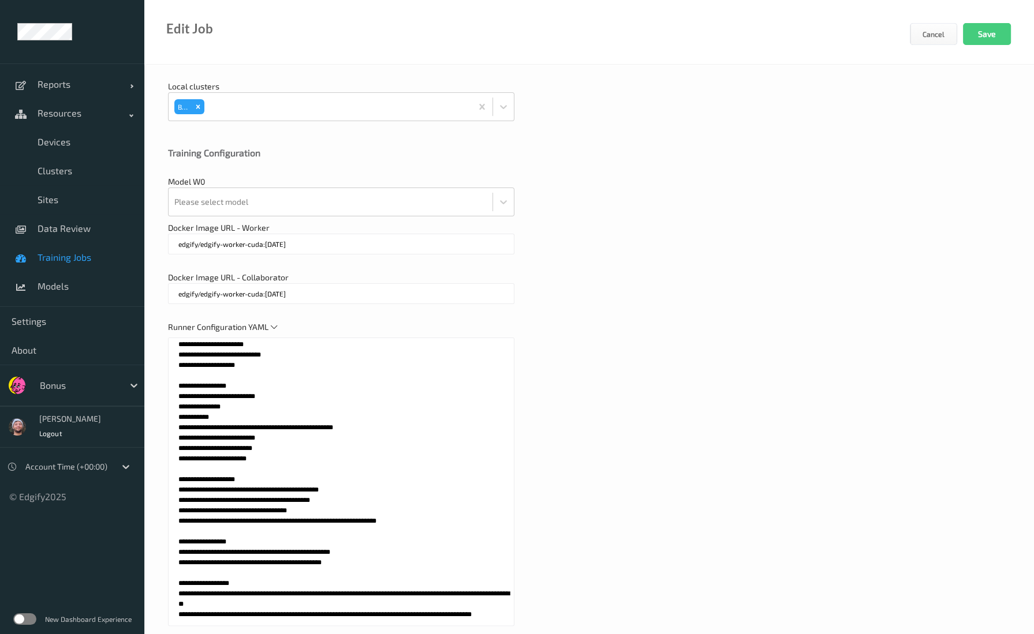
scroll to position [464, 0]
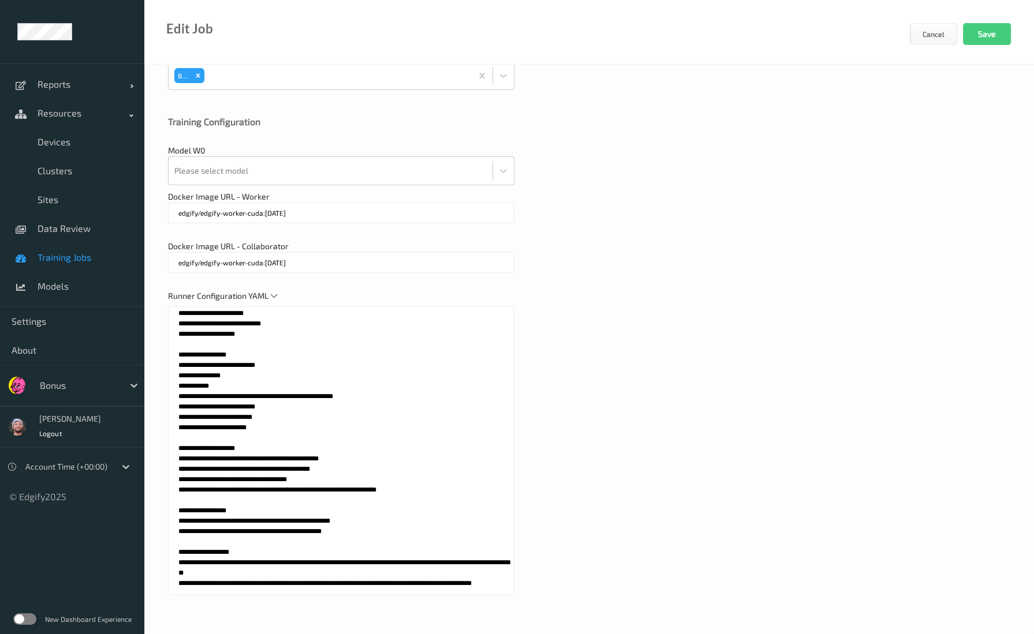
click at [321, 414] on textarea at bounding box center [341, 451] width 346 height 289
paste textarea "**********"
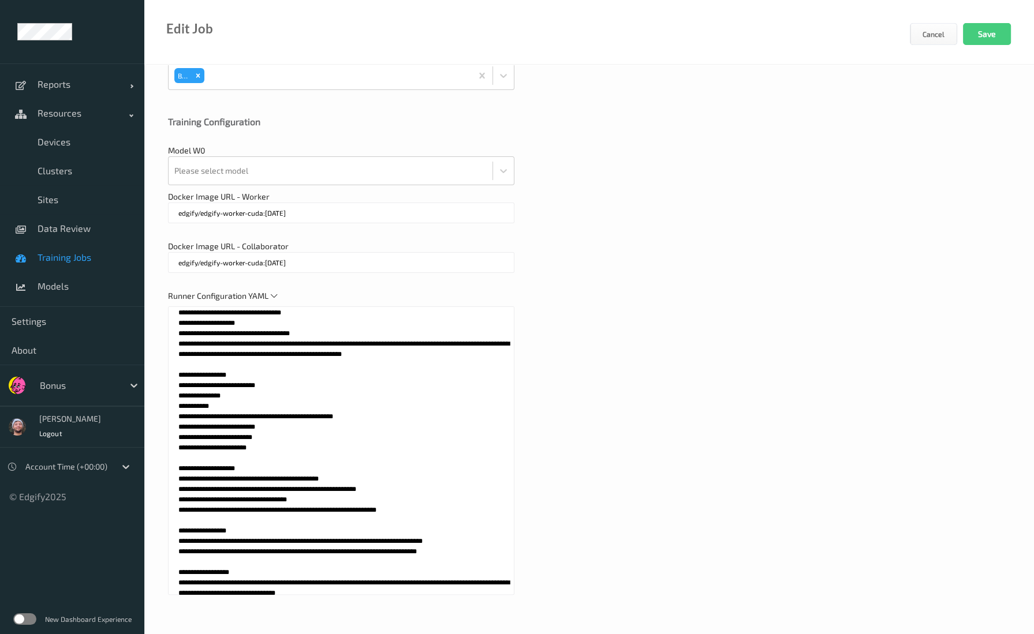
scroll to position [0, 0]
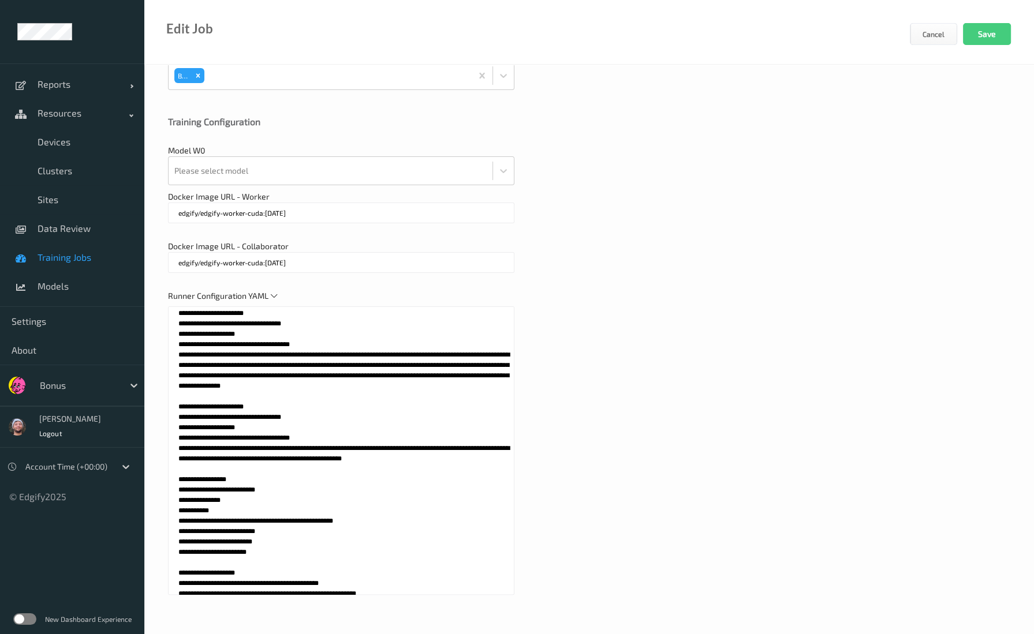
drag, startPoint x: 286, startPoint y: 469, endPoint x: 151, endPoint y: 405, distance: 150.0
click at [151, 405] on div "**********" at bounding box center [589, 118] width 890 height 1035
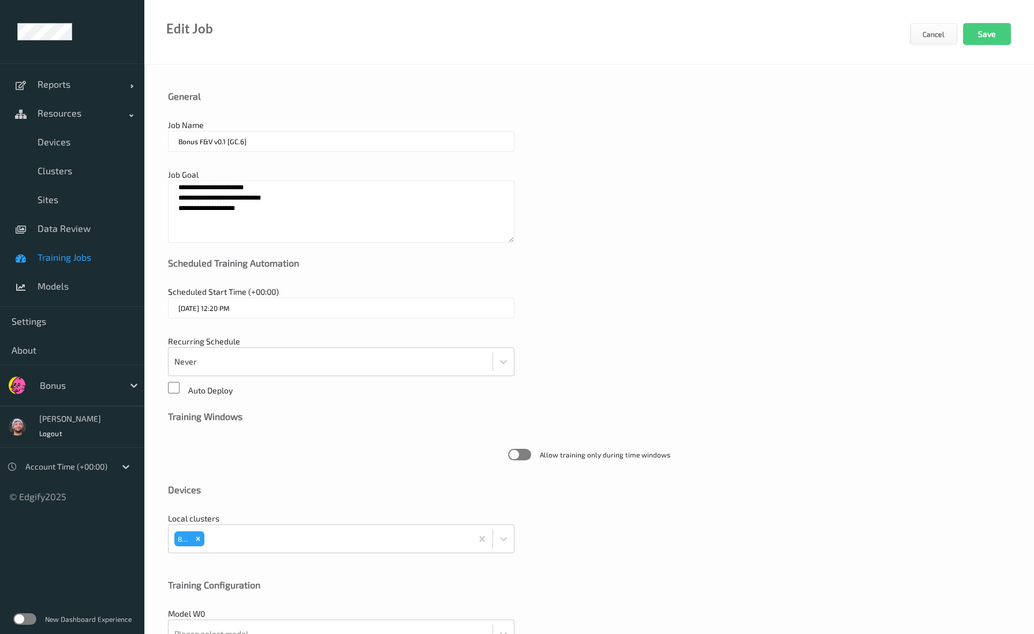
type textarea "**********"
click at [272, 219] on textarea "**********" at bounding box center [341, 212] width 346 height 62
paste textarea "**********"
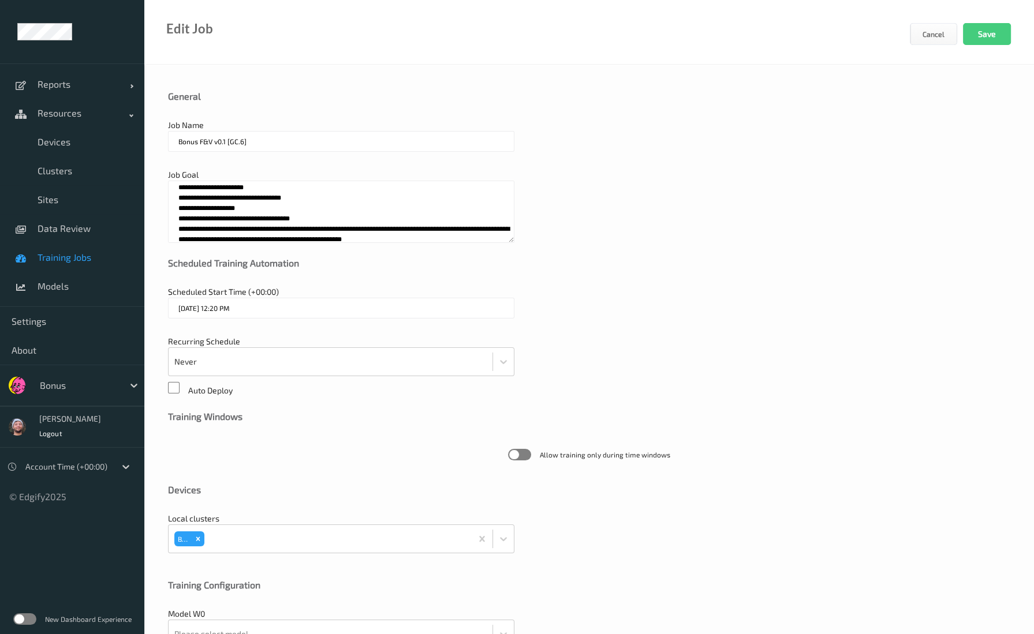
scroll to position [12, 0]
drag, startPoint x: 272, startPoint y: 241, endPoint x: 271, endPoint y: 215, distance: 25.4
click at [271, 215] on textarea "**********" at bounding box center [341, 212] width 346 height 62
type textarea "**********"
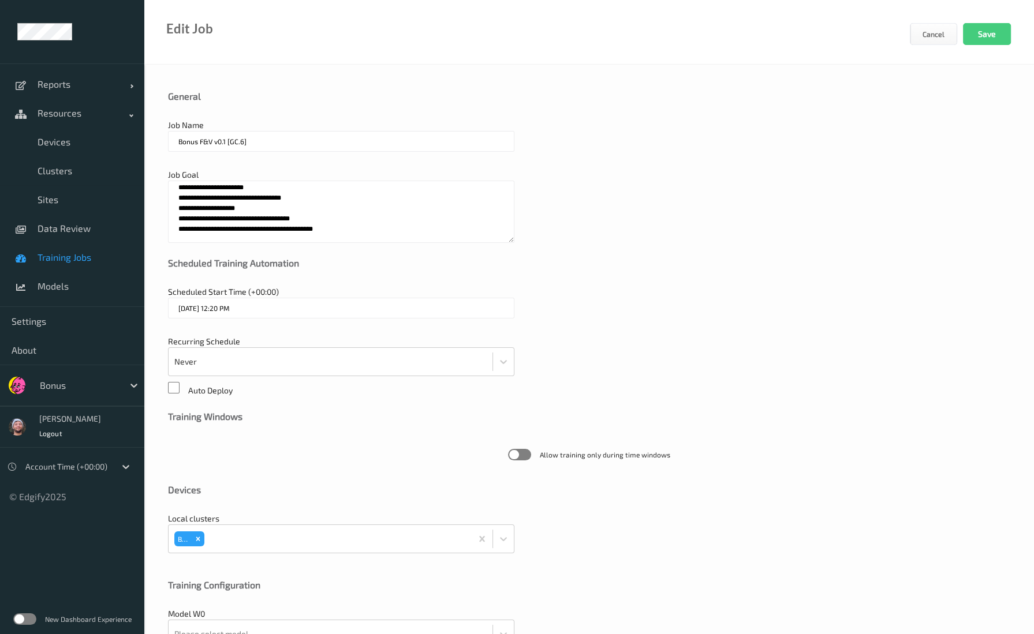
click at [310, 148] on input "Bonus F&V v0.1 [GC.6]" at bounding box center [341, 141] width 346 height 21
click at [225, 137] on input "Bonus F&V v0.1 [GC.6]" at bounding box center [341, 141] width 346 height 21
type input "Bonus F&V v0.7 [GC.6]"
click at [963, 23] on button "Save" at bounding box center [987, 34] width 48 height 22
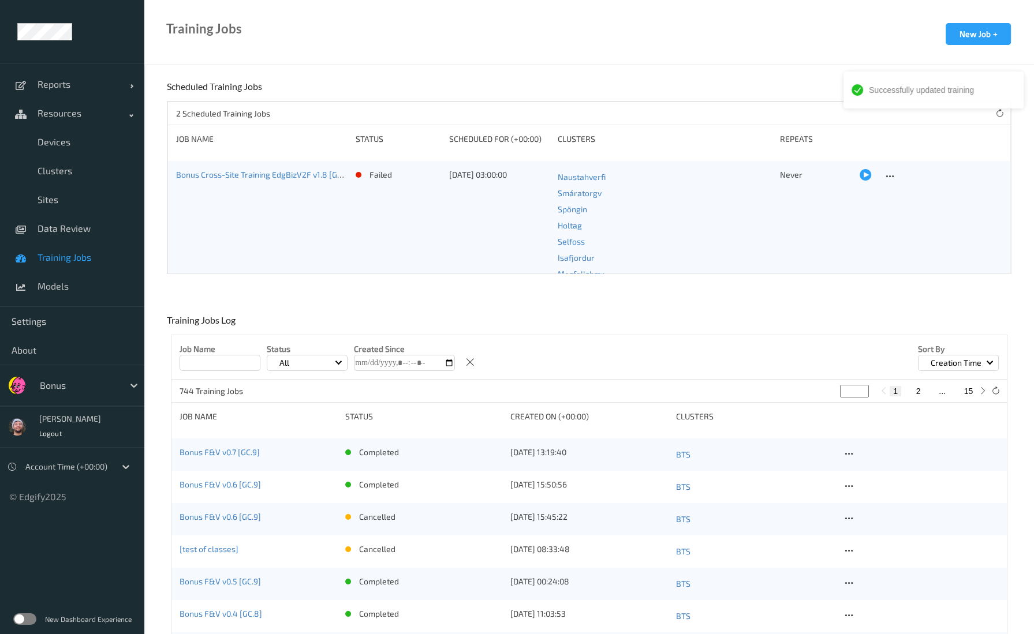
scroll to position [129, 0]
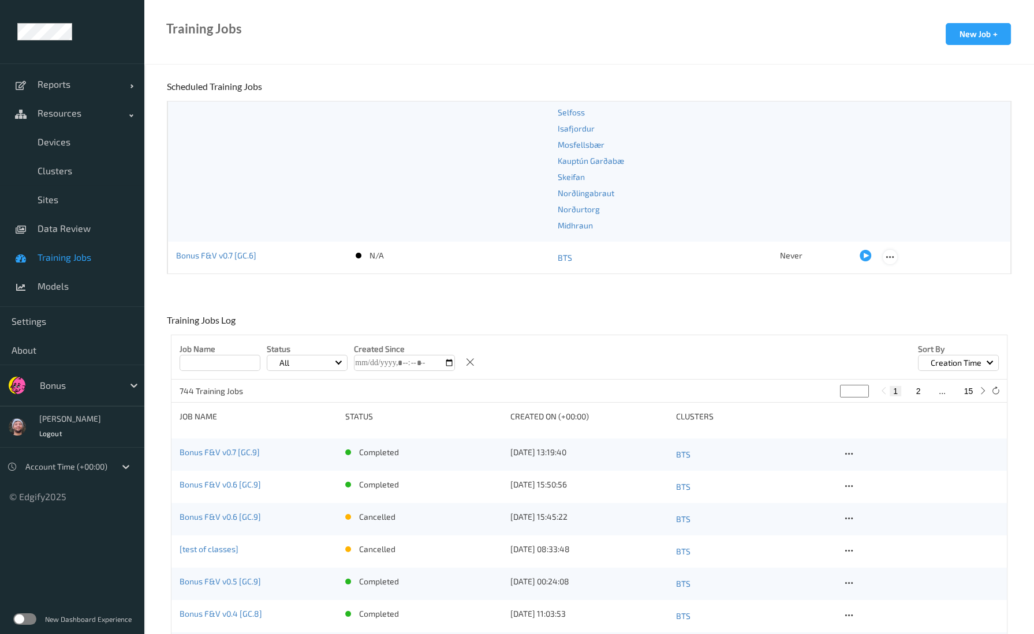
click at [885, 258] on icon at bounding box center [890, 257] width 10 height 10
click at [898, 268] on link "Edit Job" at bounding box center [912, 277] width 59 height 21
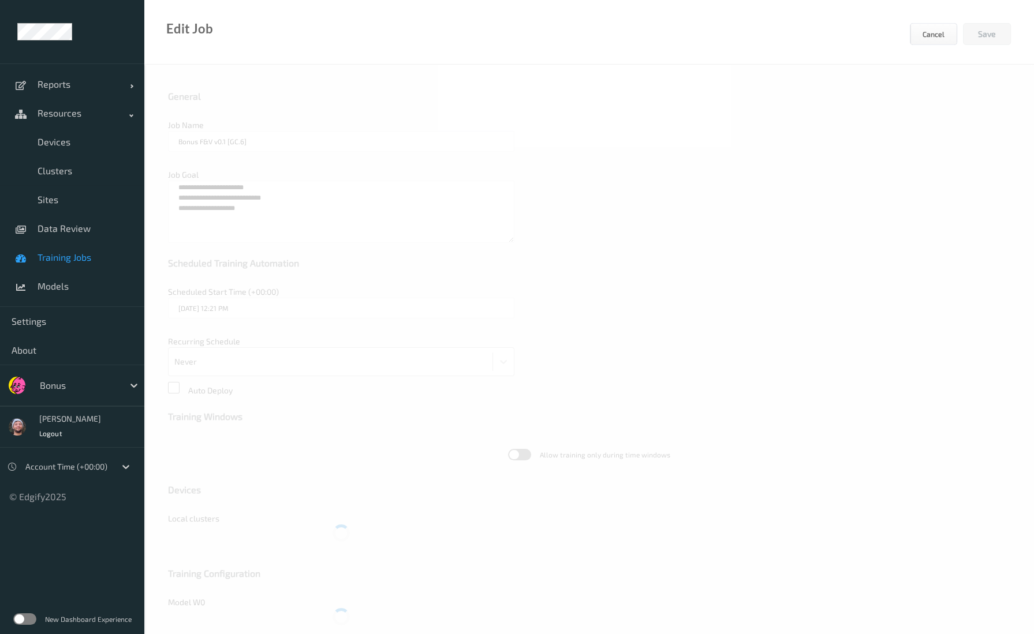
type input "Bonus F&V v0.7 [GC.6]"
type textarea "**********"
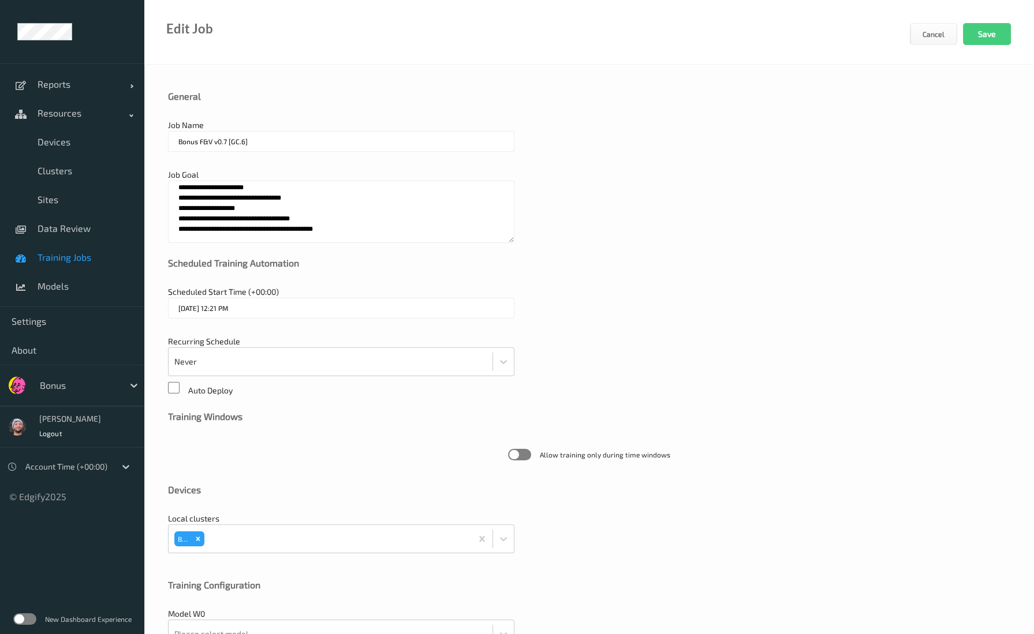
click at [260, 151] on input "Bonus F&V v0.7 [GC.6]" at bounding box center [341, 141] width 346 height 21
click at [242, 144] on input "Bonus F&V v0.7 [GC.6]" at bounding box center [341, 141] width 346 height 21
type input "Bonus F&V v0.7 [GC.9]"
click at [975, 44] on button "Save" at bounding box center [987, 34] width 48 height 22
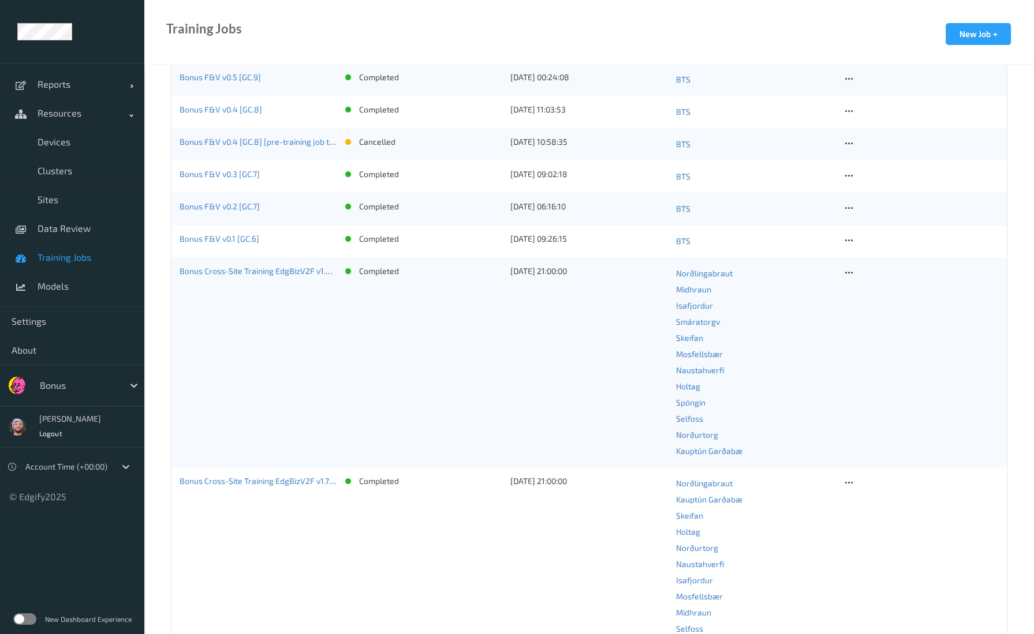
scroll to position [216, 0]
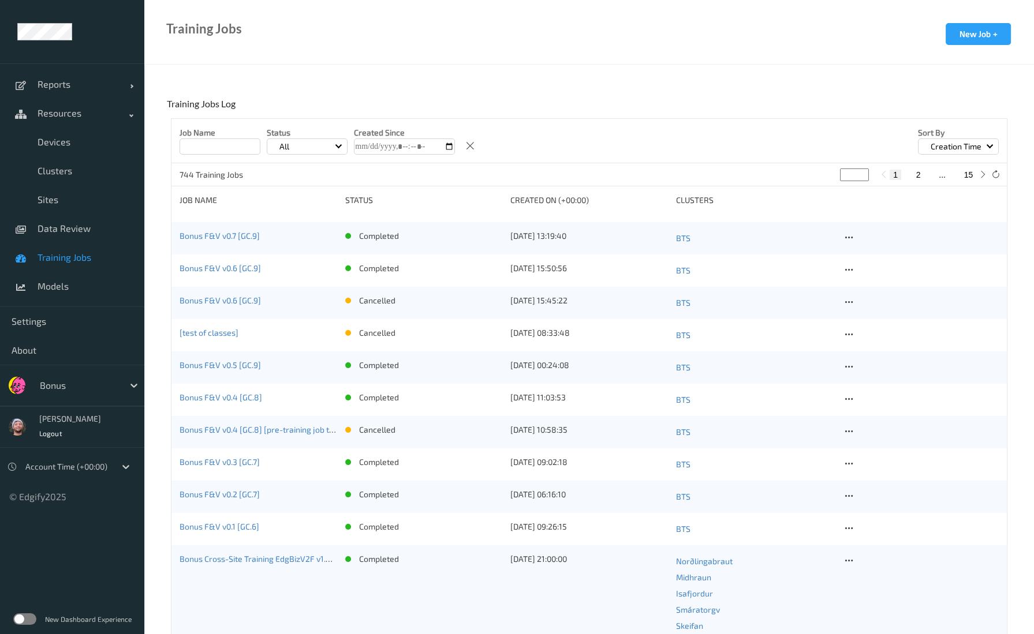
click at [494, 54] on div "Training Jobs New Job +" at bounding box center [589, 32] width 890 height 65
click at [69, 394] on div "Bonus" at bounding box center [89, 386] width 110 height 22
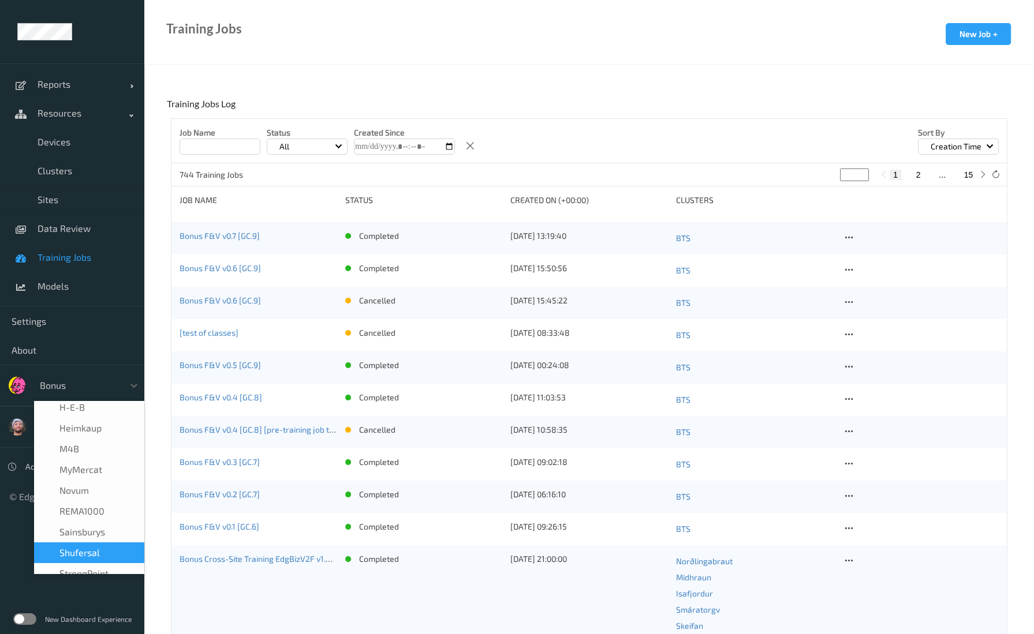
scroll to position [144, 0]
click at [89, 431] on div "H-E-B" at bounding box center [89, 427] width 96 height 12
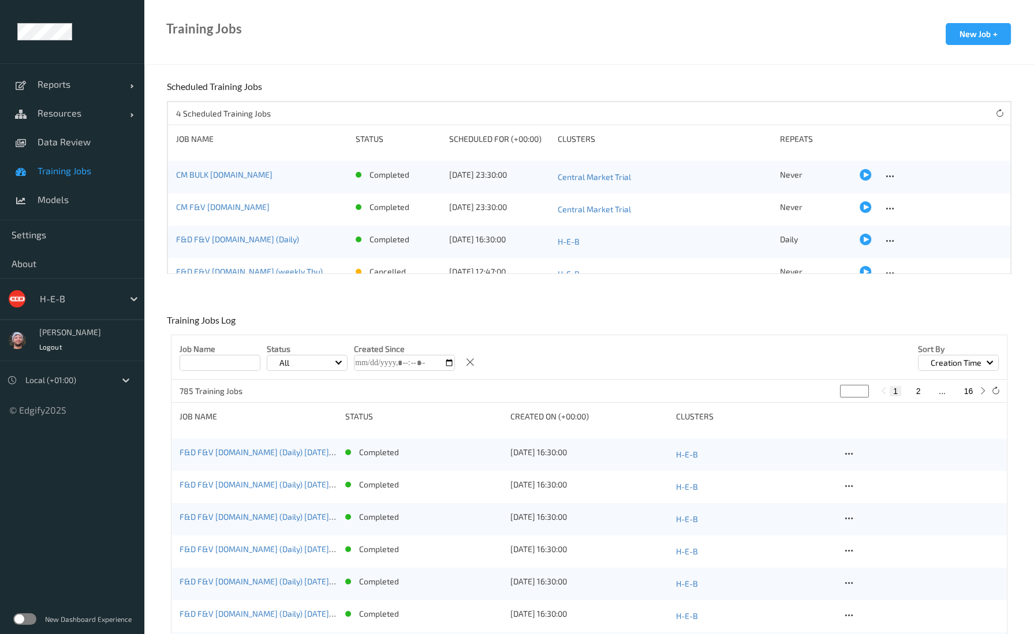
click at [19, 618] on label at bounding box center [24, 620] width 23 height 12
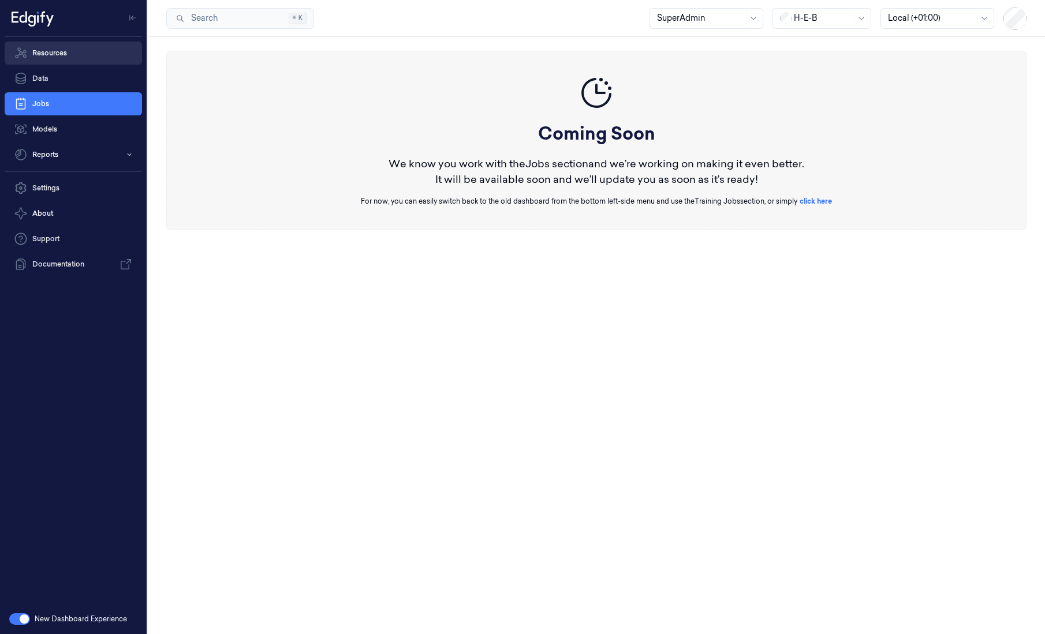
click at [57, 59] on link "Resources" at bounding box center [73, 53] width 137 height 23
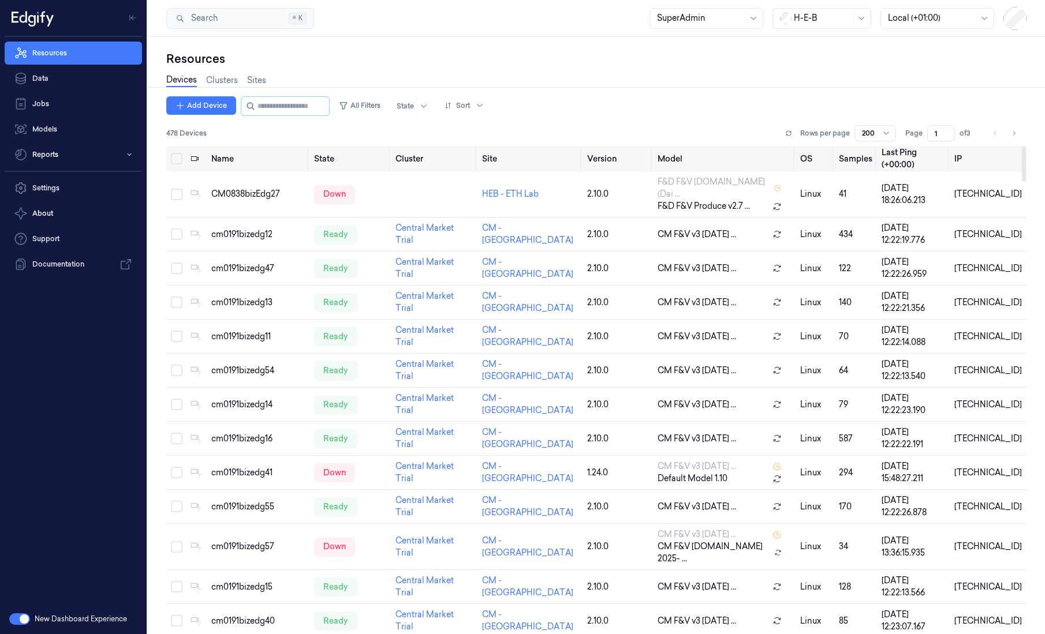
click at [536, 125] on div "478 Devices Rows per page 200 Page 1 of 3" at bounding box center [596, 133] width 860 height 16
click at [399, 96] on div "Add Device All Filters State Sort" at bounding box center [327, 106] width 323 height 20
click at [380, 101] on button "All Filters" at bounding box center [359, 105] width 51 height 18
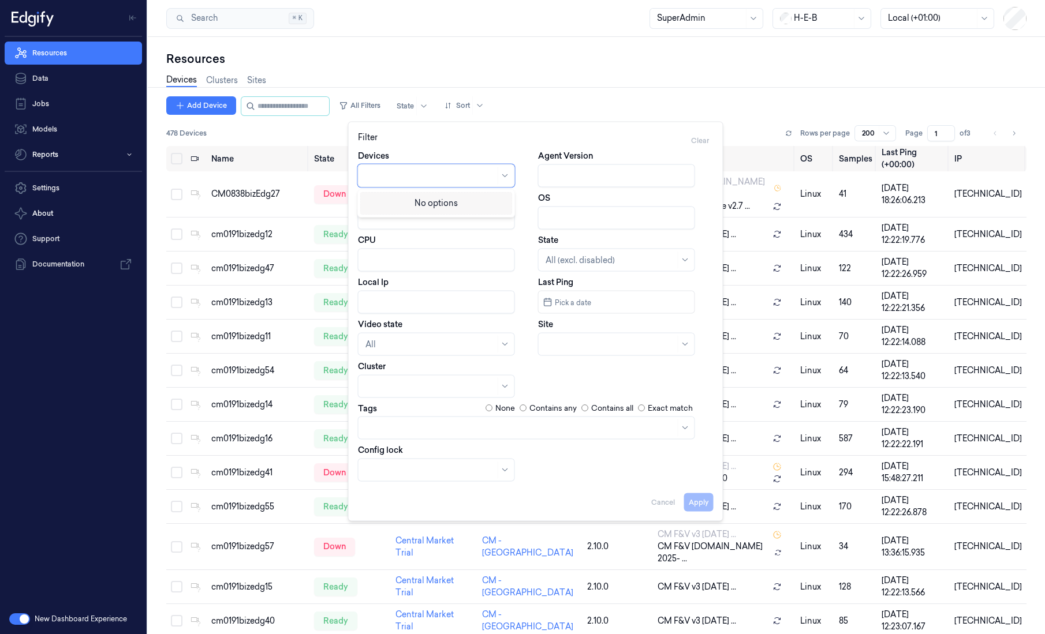
click at [482, 180] on div at bounding box center [436, 176] width 157 height 23
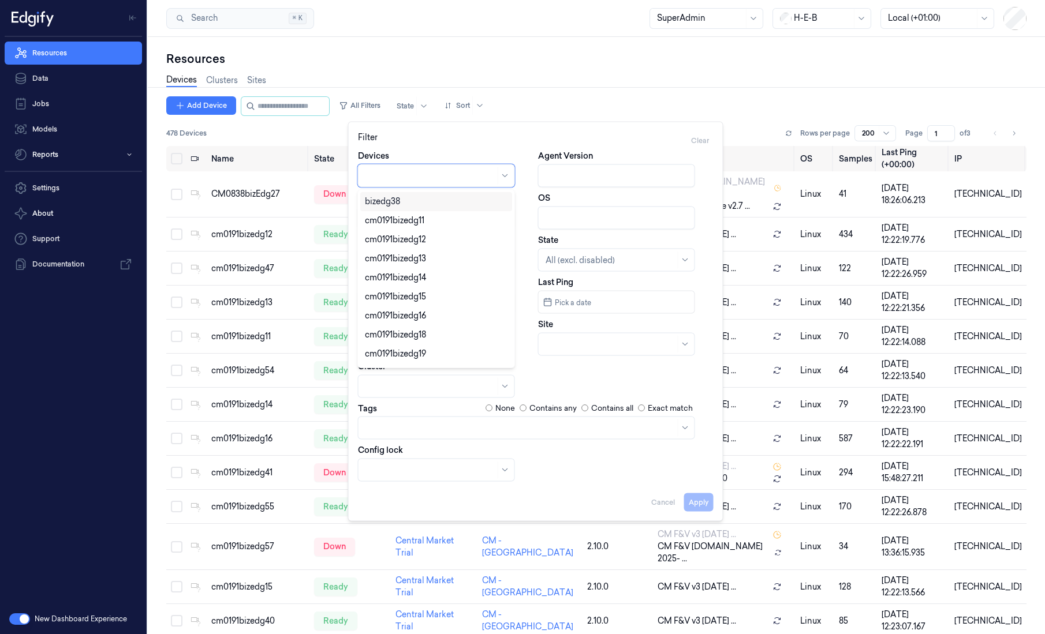
click at [557, 279] on label "Last Ping" at bounding box center [555, 283] width 35 height 12
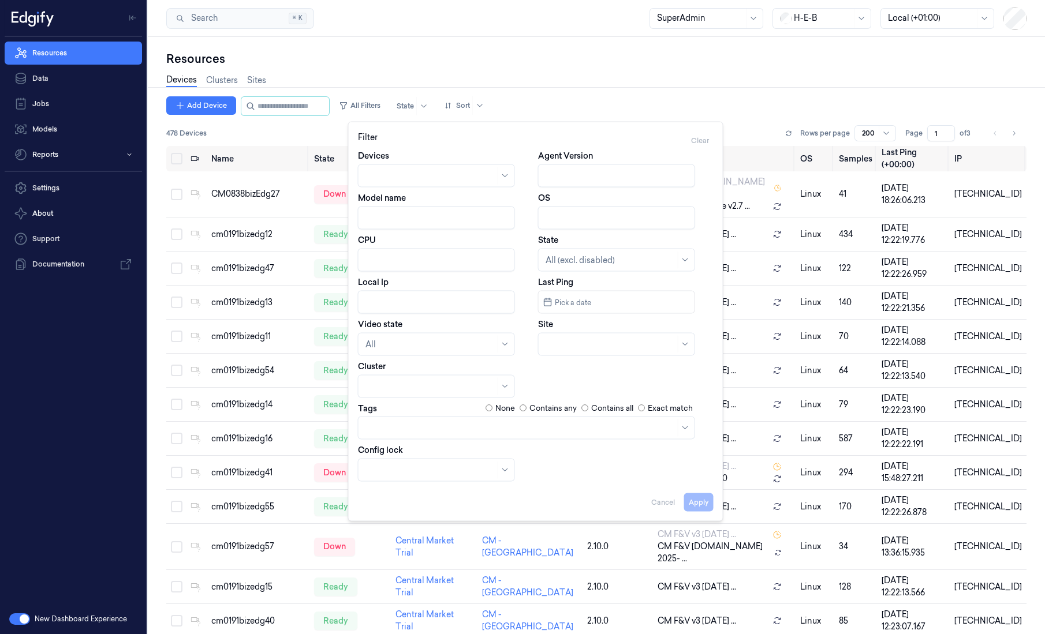
click at [402, 293] on input "Local Ip" at bounding box center [436, 302] width 157 height 23
click at [393, 356] on div "Devices Agent Version Model name OS CPU State All (excl. disabled) Local Ip Las…" at bounding box center [536, 316] width 356 height 332
click at [393, 353] on div "All" at bounding box center [436, 344] width 157 height 23
click at [395, 403] on div "Disconnected" at bounding box center [392, 408] width 55 height 12
click at [695, 502] on button "Apply" at bounding box center [698, 502] width 29 height 18
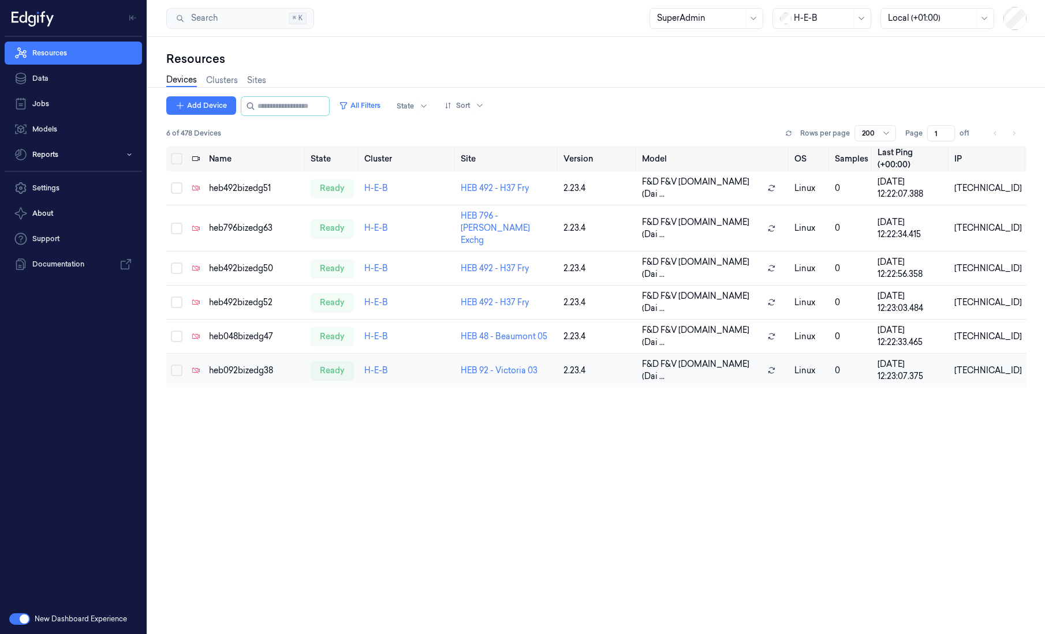
click at [214, 365] on div "heb092bizedg38" at bounding box center [255, 371] width 93 height 12
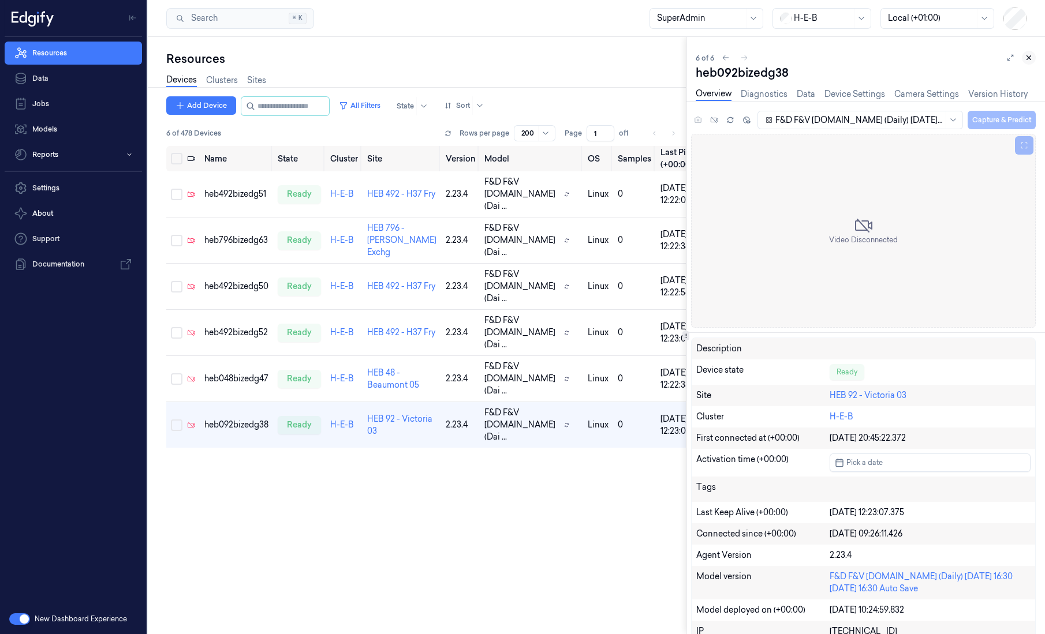
click at [1031, 62] on button at bounding box center [1029, 58] width 14 height 14
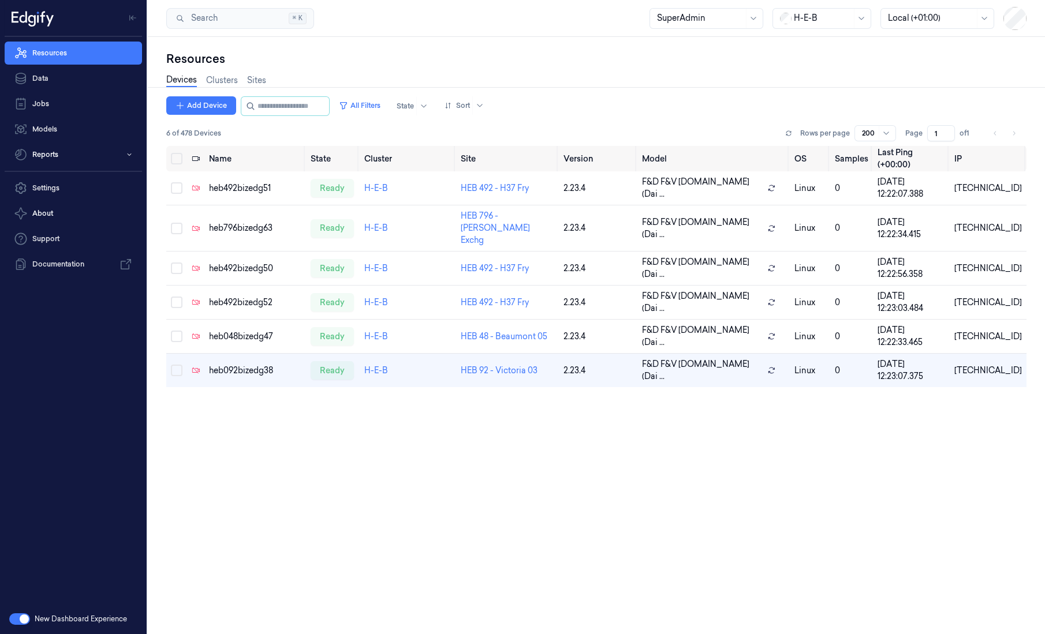
drag, startPoint x: 582, startPoint y: 486, endPoint x: 578, endPoint y: 468, distance: 18.8
click at [582, 486] on div "Name State Cluster Site Version Model OS Samples Last Ping (+00:00) IP heb492bi…" at bounding box center [596, 386] width 860 height 480
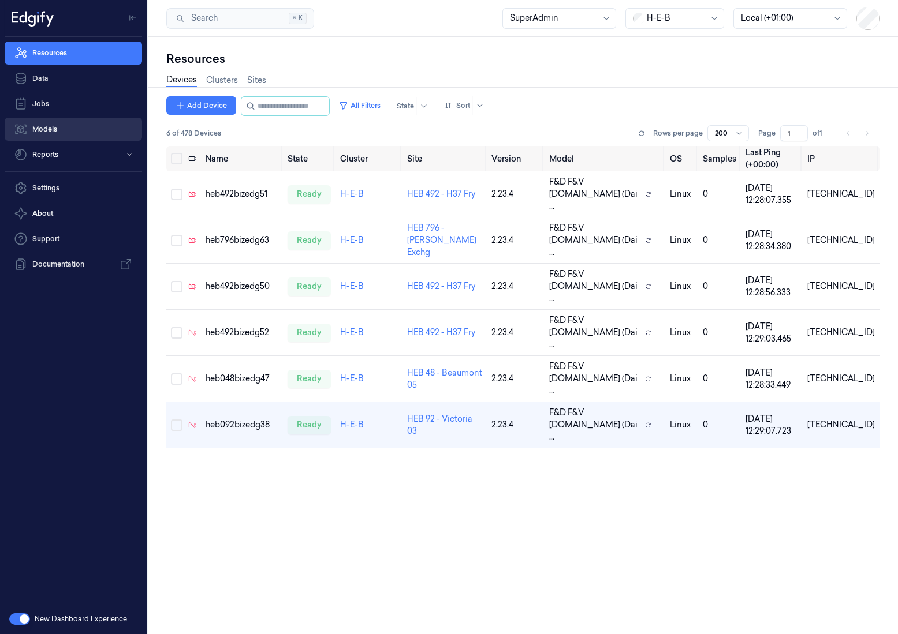
click at [80, 120] on link "Models" at bounding box center [73, 129] width 137 height 23
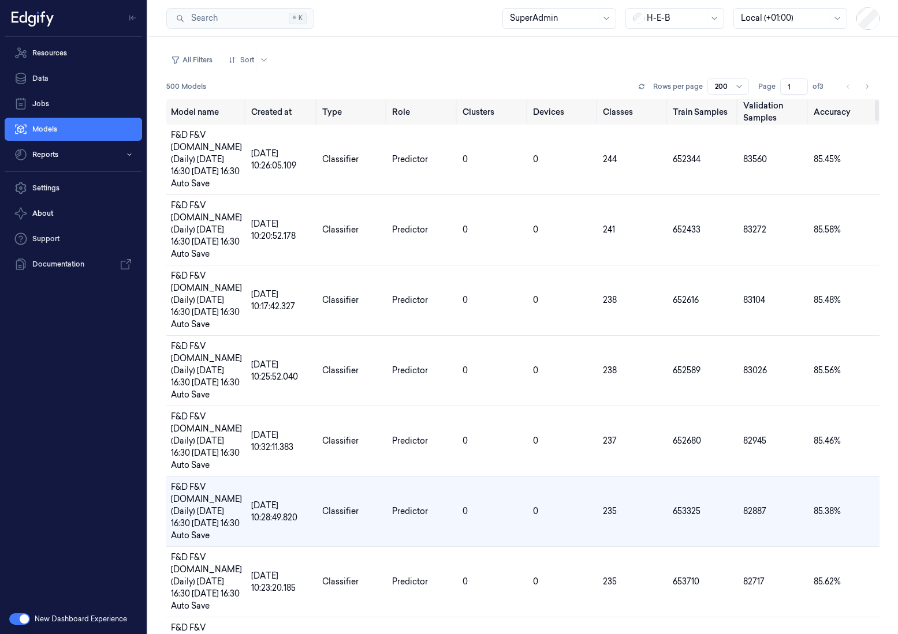
click at [29, 616] on div "New Dashboard Experience" at bounding box center [73, 619] width 147 height 30
click at [20, 621] on button "button" at bounding box center [19, 620] width 21 height 12
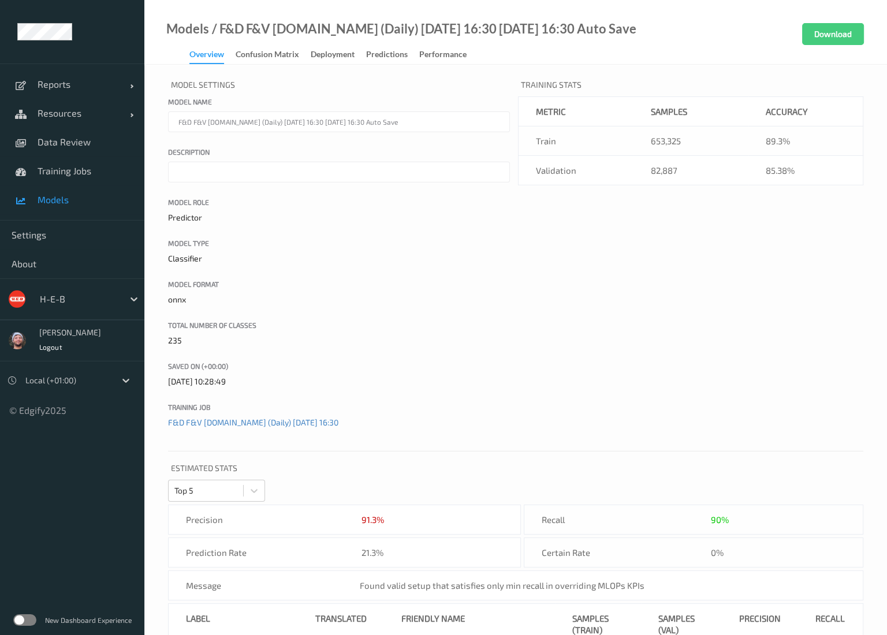
click at [68, 208] on link "Models" at bounding box center [72, 199] width 144 height 29
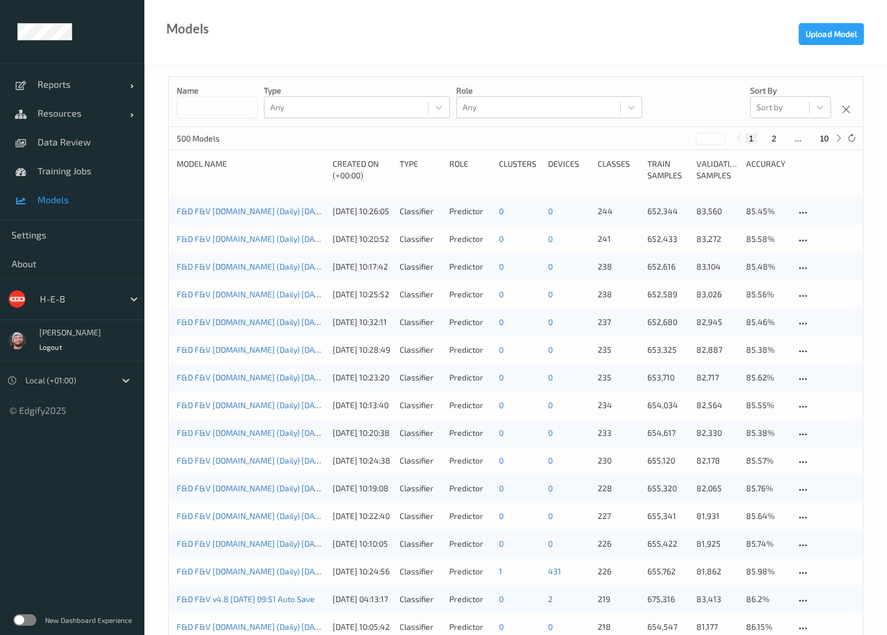
click at [223, 106] on input at bounding box center [217, 107] width 81 height 22
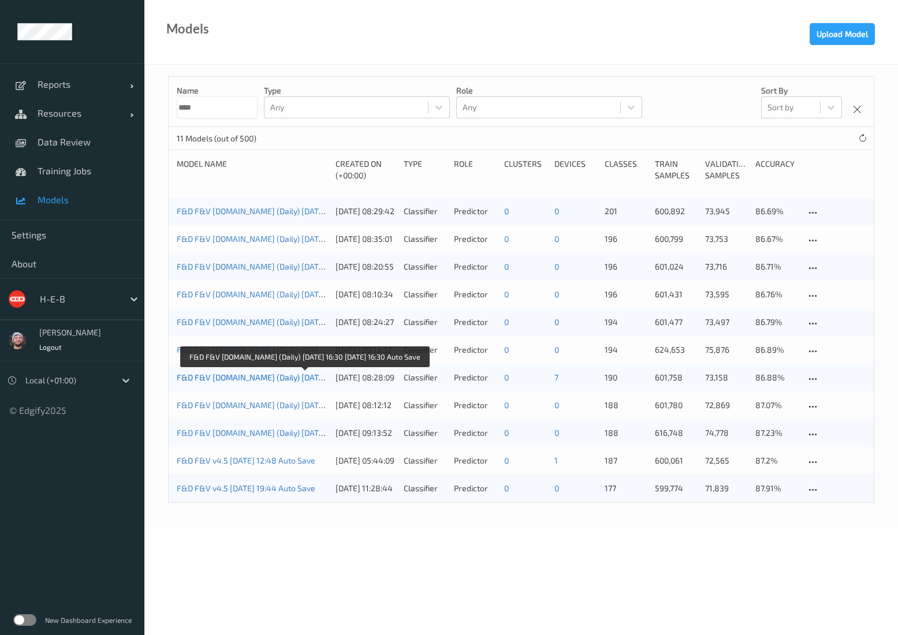
type input "****"
click at [284, 376] on link "F&D F&V [DOMAIN_NAME] (Daily) [DATE] 16:30 [DATE] 16:30 Auto Save" at bounding box center [305, 377] width 256 height 10
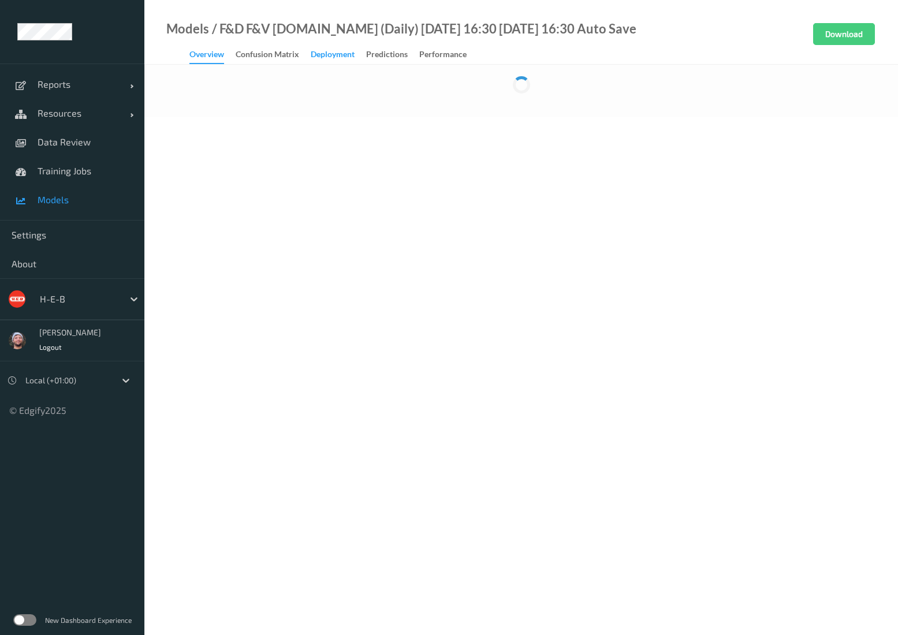
click at [330, 56] on div "Deployment" at bounding box center [333, 55] width 44 height 14
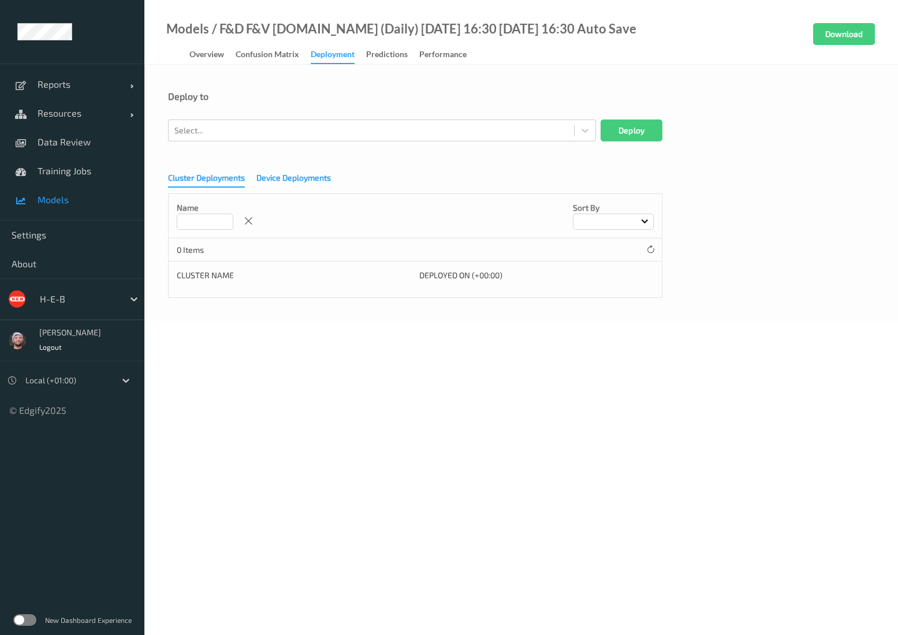
click at [320, 180] on div "Device Deployments" at bounding box center [293, 179] width 74 height 14
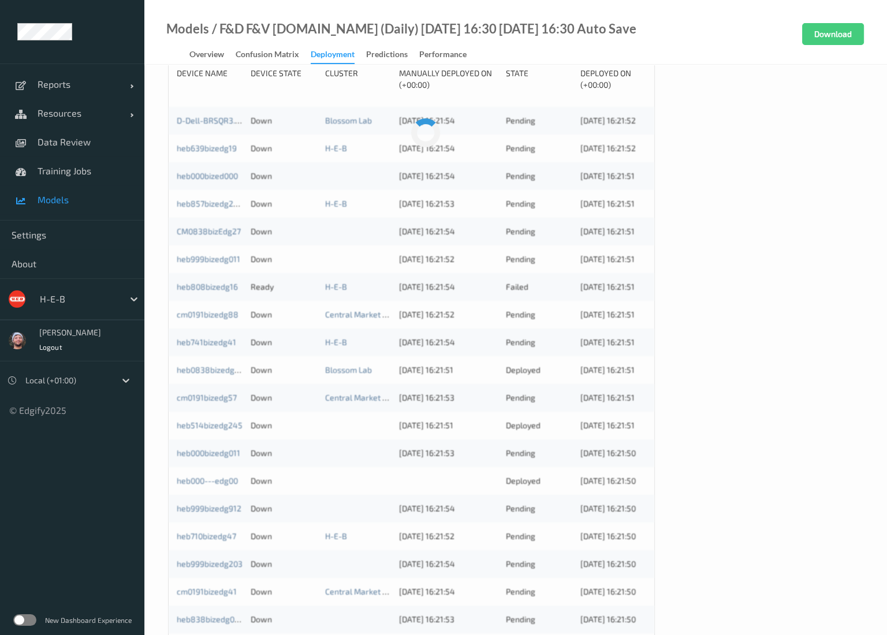
scroll to position [180, 0]
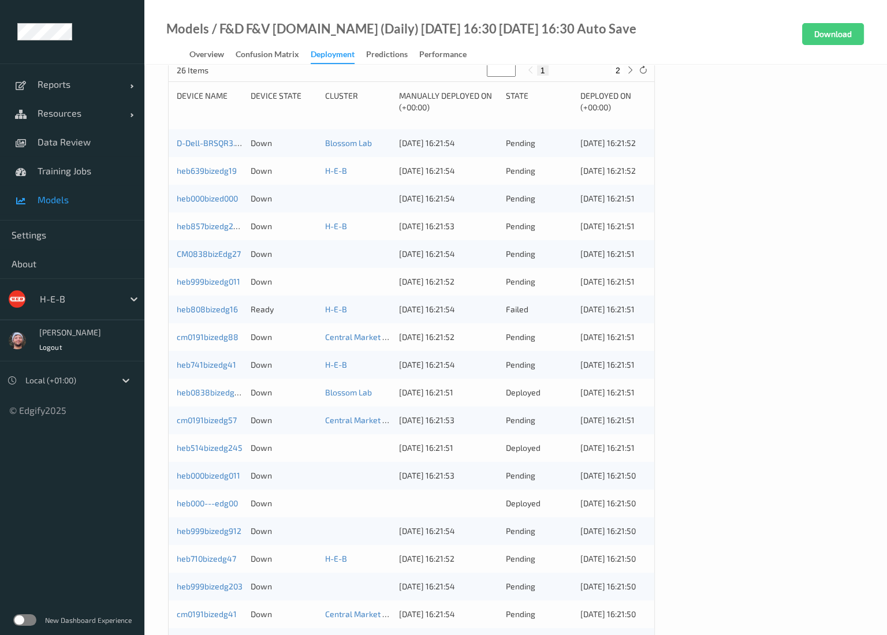
click at [868, 214] on div "Deploy to Select... Deploy Cluster Deployments Device Deployments Name State Al…" at bounding box center [515, 296] width 742 height 823
click at [819, 365] on div "Cluster Deployments Device Deployments Name State All Sort by 26 Items * 1 2 De…" at bounding box center [515, 334] width 695 height 699
click at [723, 304] on div "Cluster Deployments Device Deployments Name State All Sort by 26 Items * 1 2 De…" at bounding box center [515, 334] width 695 height 699
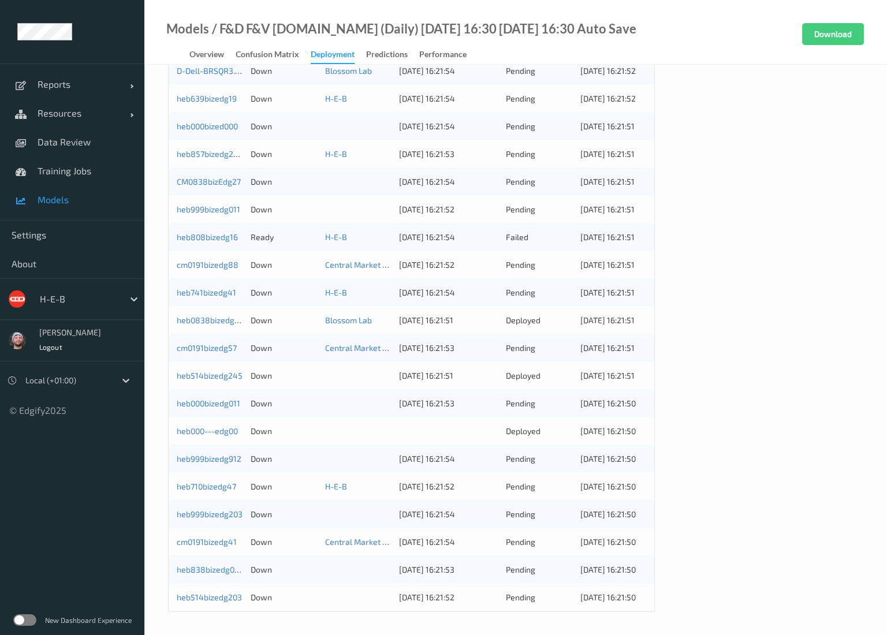
scroll to position [0, 0]
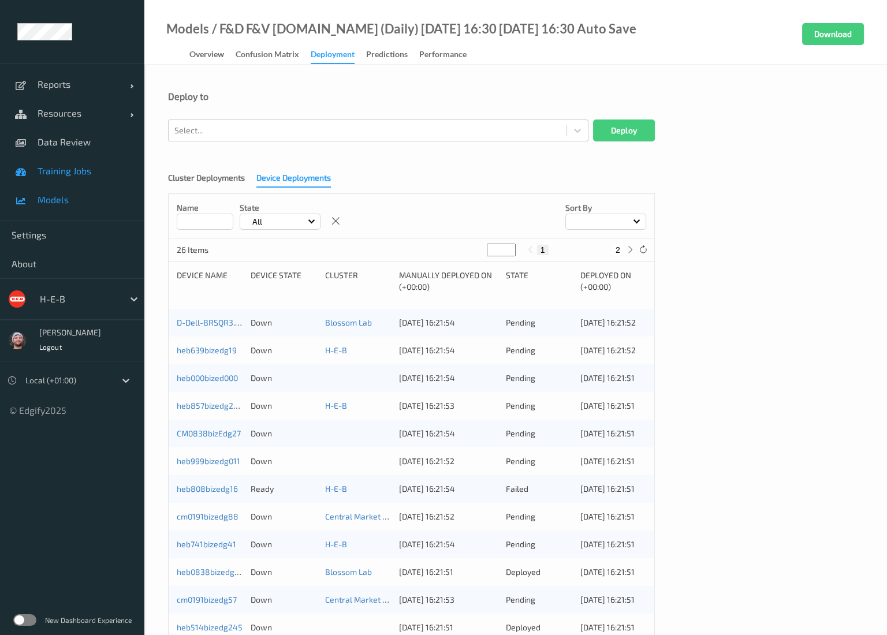
click at [104, 158] on link "Training Jobs" at bounding box center [72, 170] width 144 height 29
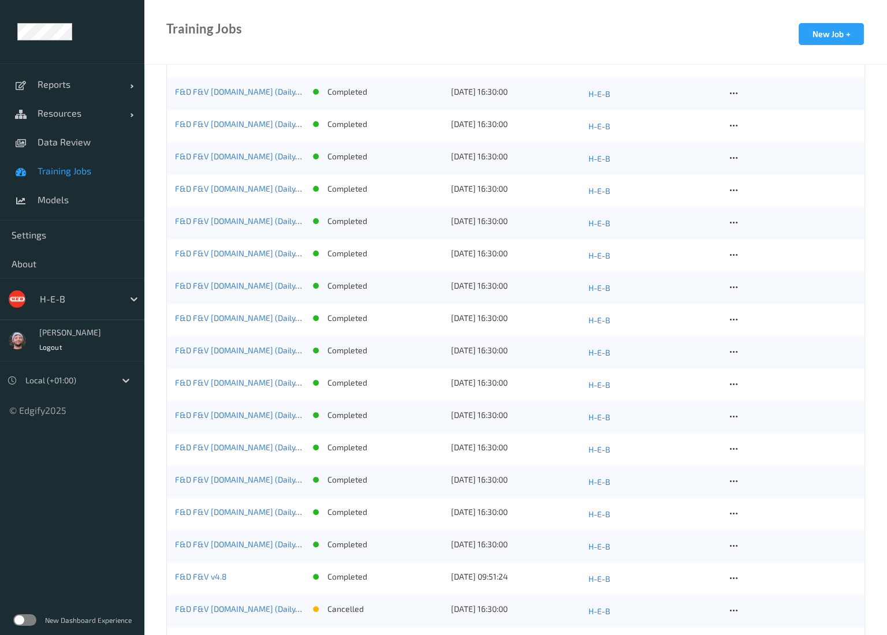
scroll to position [722, 0]
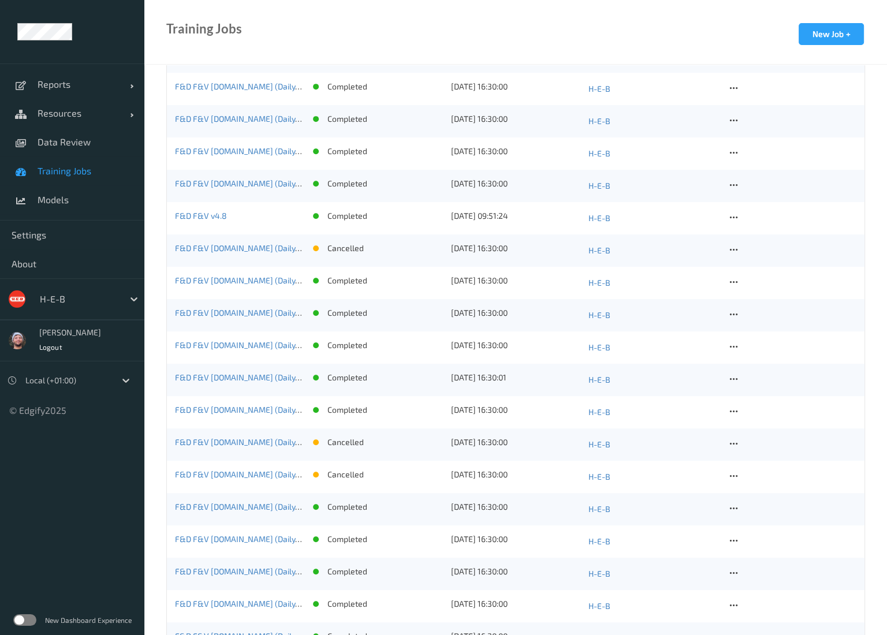
click at [54, 184] on link "Training Jobs" at bounding box center [72, 170] width 144 height 29
click at [52, 195] on span "Models" at bounding box center [85, 200] width 95 height 12
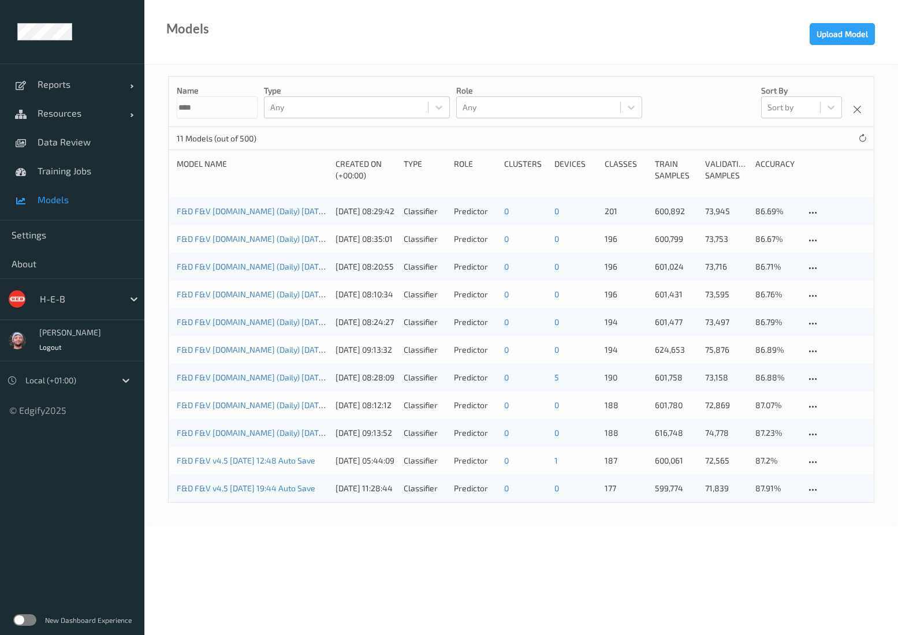
click at [232, 120] on div "Name **** Type Any Role Any Sort by Sort by" at bounding box center [521, 102] width 705 height 50
click at [228, 104] on input "****" at bounding box center [217, 107] width 81 height 22
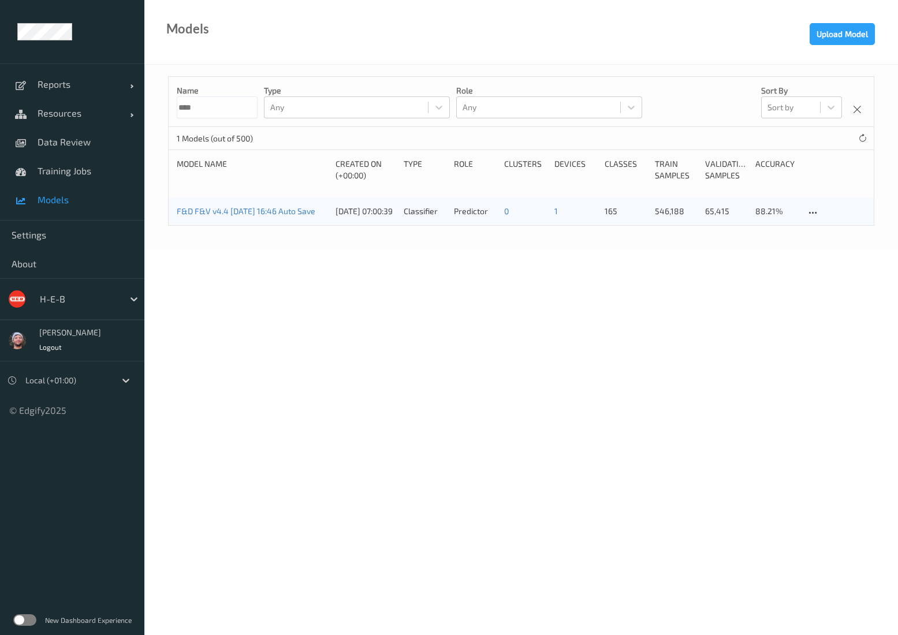
type input "****"
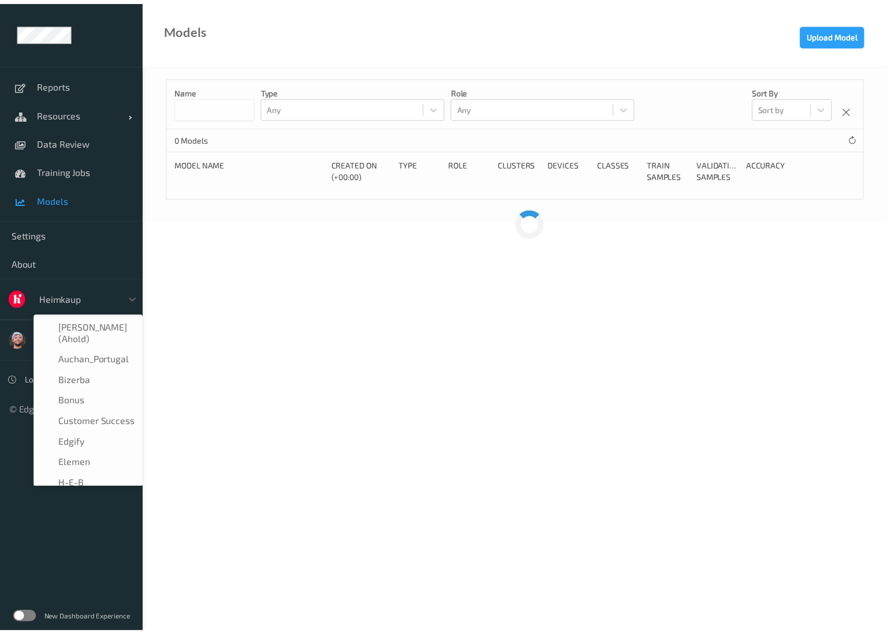
scroll to position [34, 0]
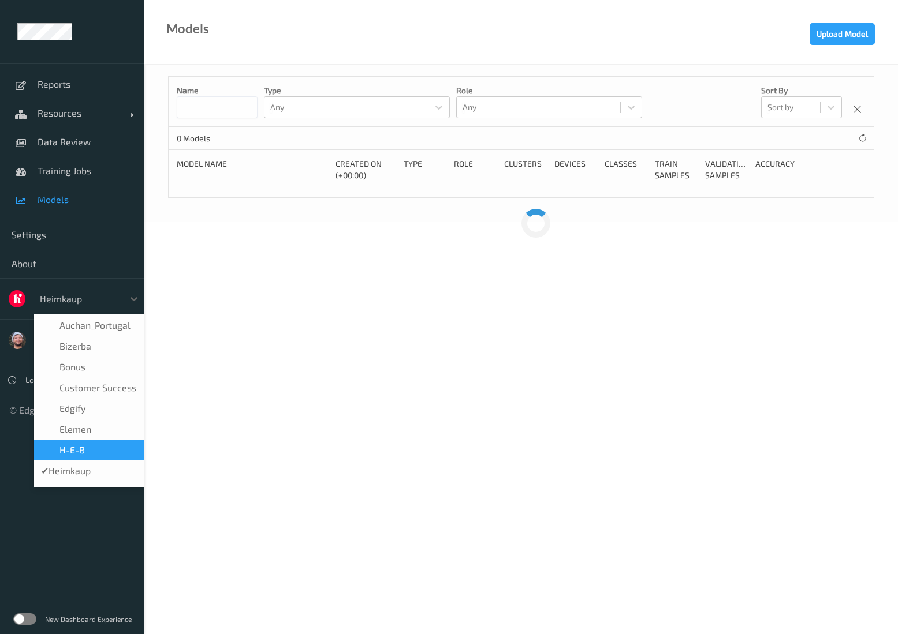
click at [101, 453] on div "H-E-B" at bounding box center [89, 451] width 96 height 12
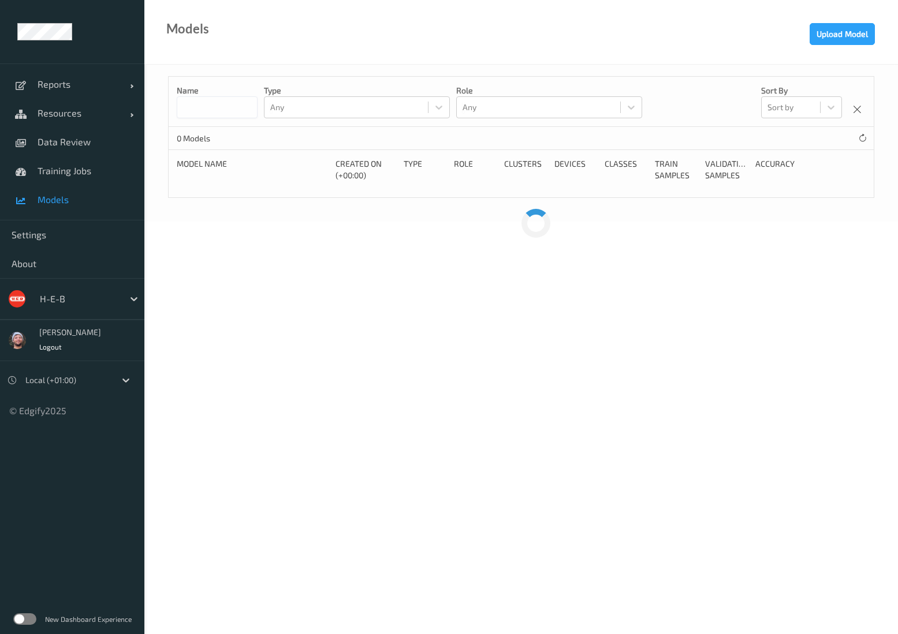
click at [329, 34] on div "Models Upload Model" at bounding box center [520, 32] width 753 height 65
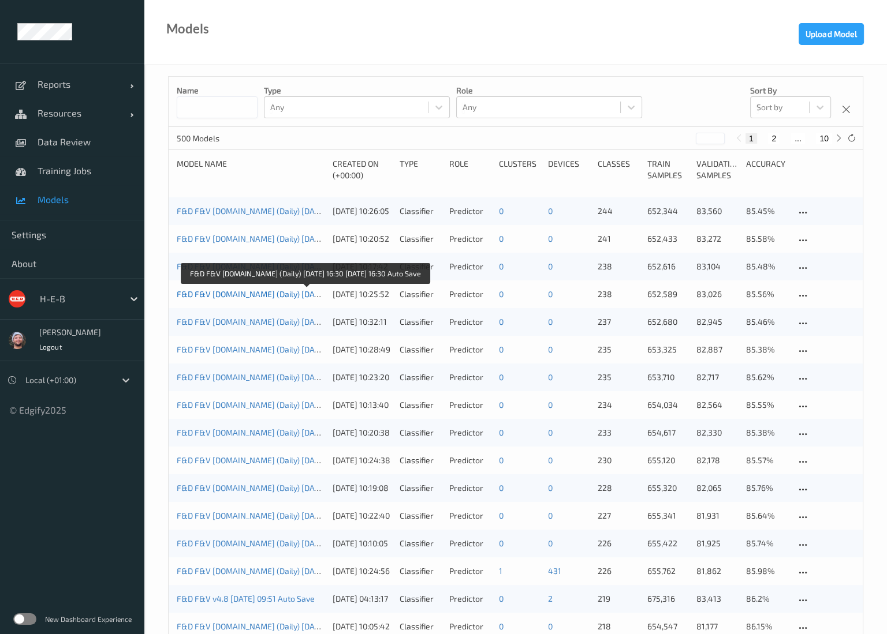
scroll to position [72, 0]
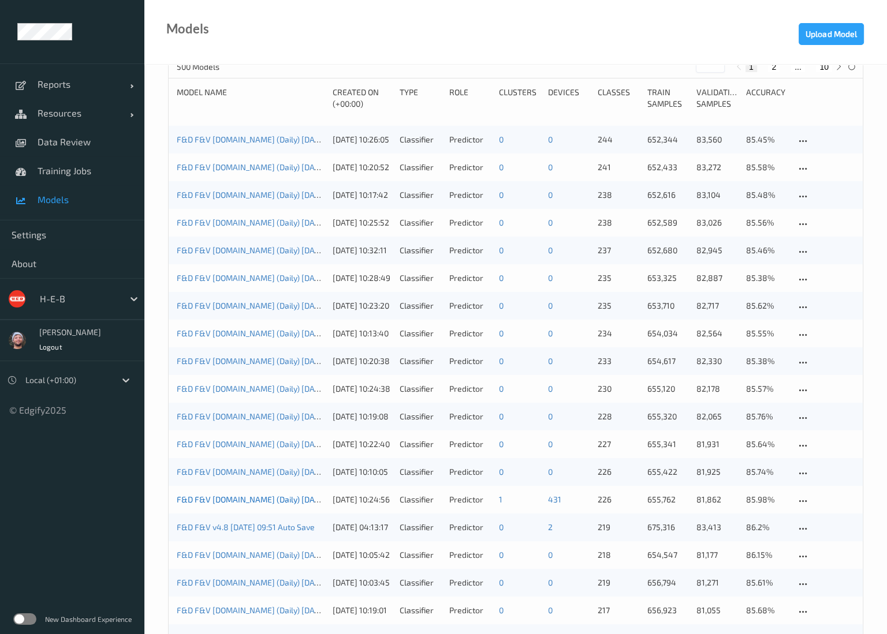
click at [253, 497] on link "F&D F&V v4.9.ST (Daily) 2025-08-25 16:30 2025-08-25 16:30 Auto Save" at bounding box center [305, 500] width 256 height 10
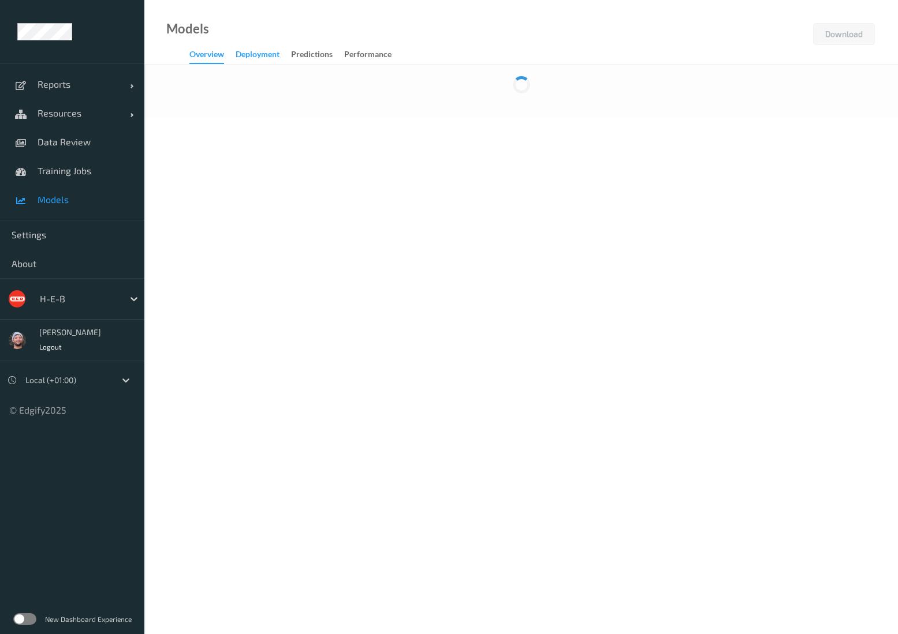
click at [278, 59] on div "Deployment" at bounding box center [258, 55] width 44 height 14
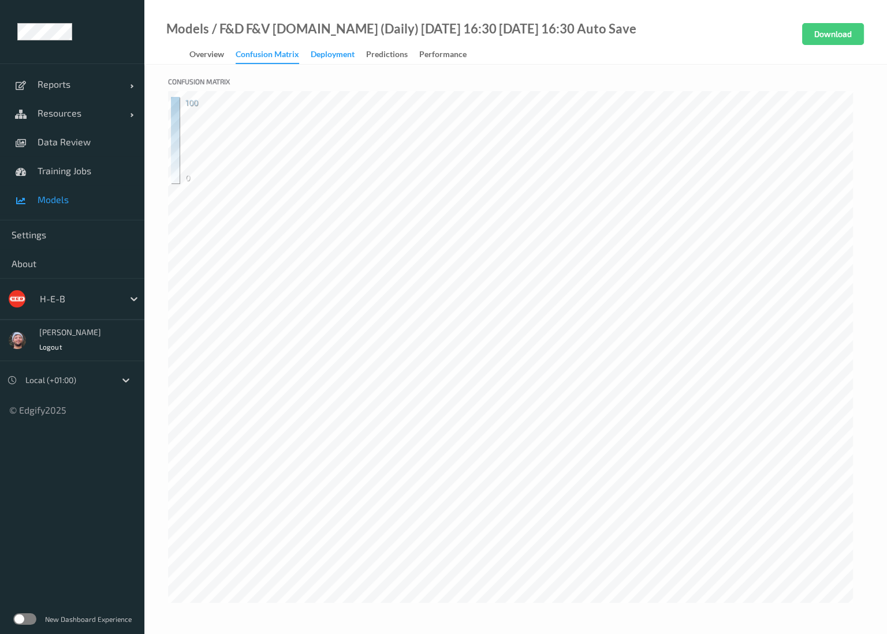
click at [331, 55] on div "Deployment" at bounding box center [333, 55] width 44 height 14
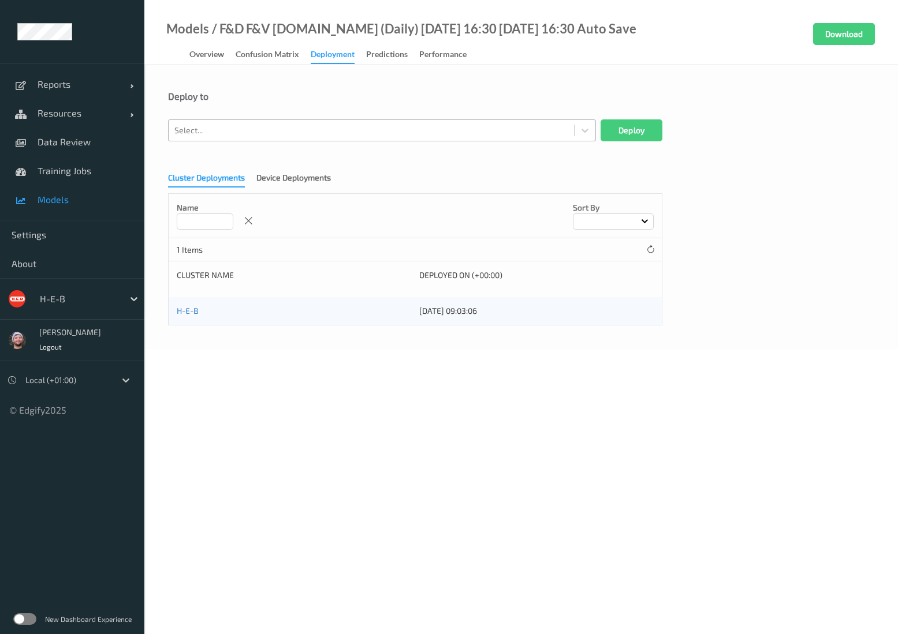
click at [233, 136] on div at bounding box center [371, 131] width 394 height 14
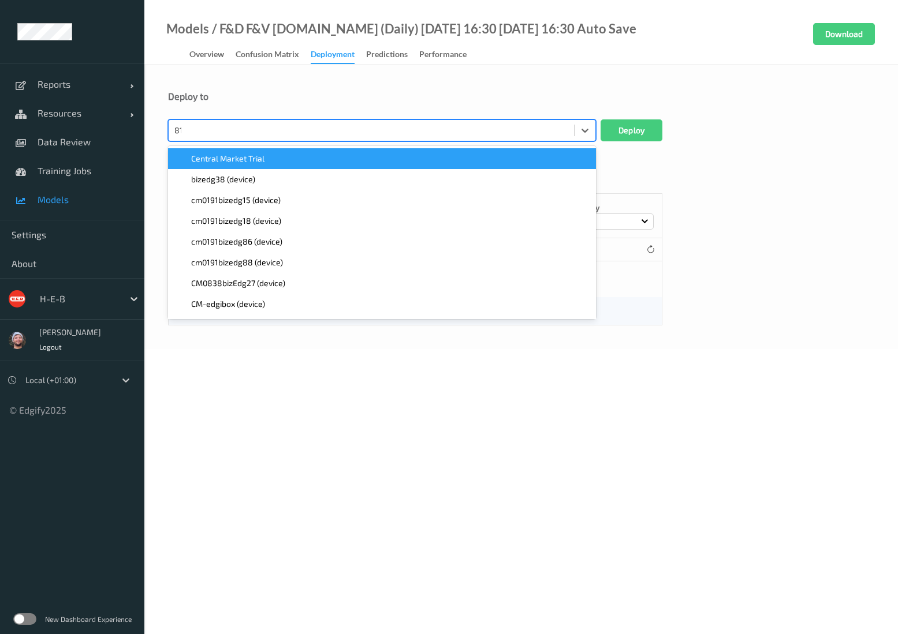
type input "812"
click at [253, 158] on span "heb812bizedg12 (device)" at bounding box center [235, 159] width 89 height 12
type input "808"
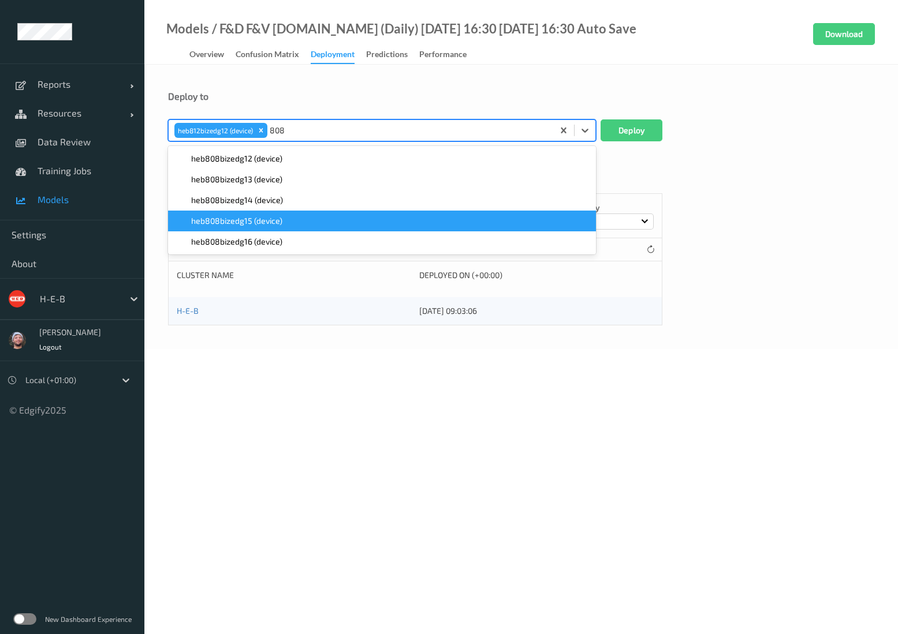
click at [258, 241] on span "heb808bizedg16 (device)" at bounding box center [236, 242] width 91 height 12
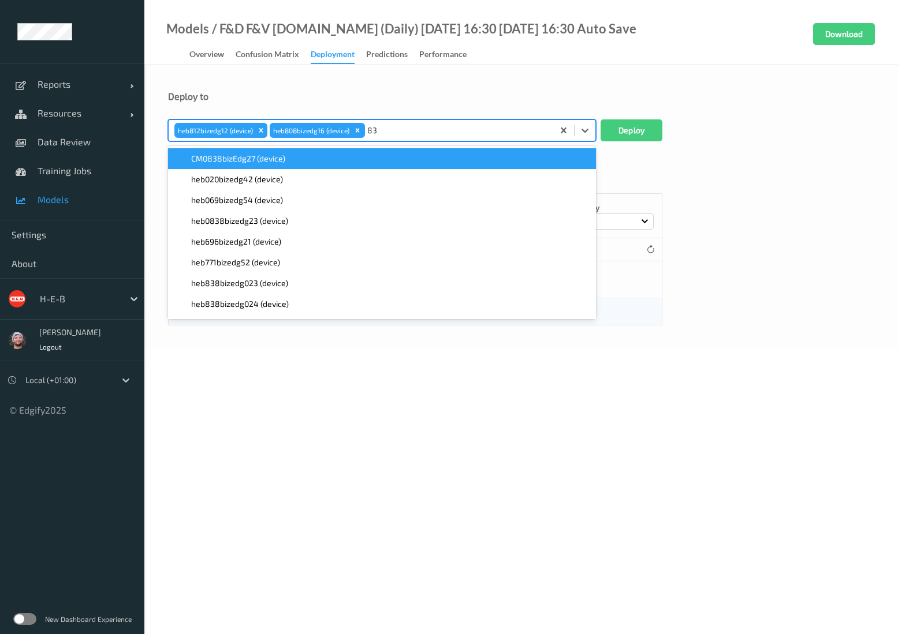
type input "838"
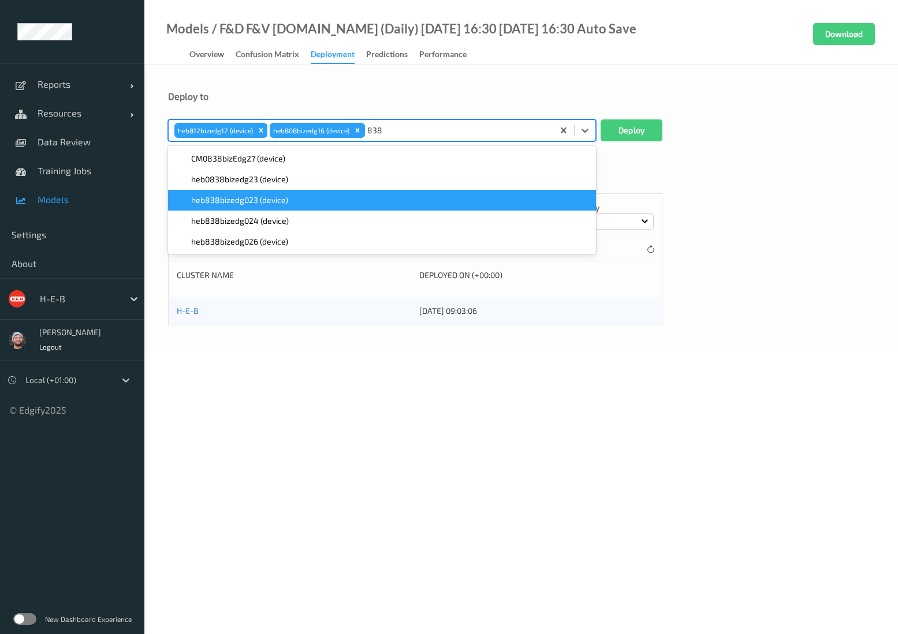
click at [293, 207] on div "heb838bizedg023 (device)" at bounding box center [382, 200] width 428 height 21
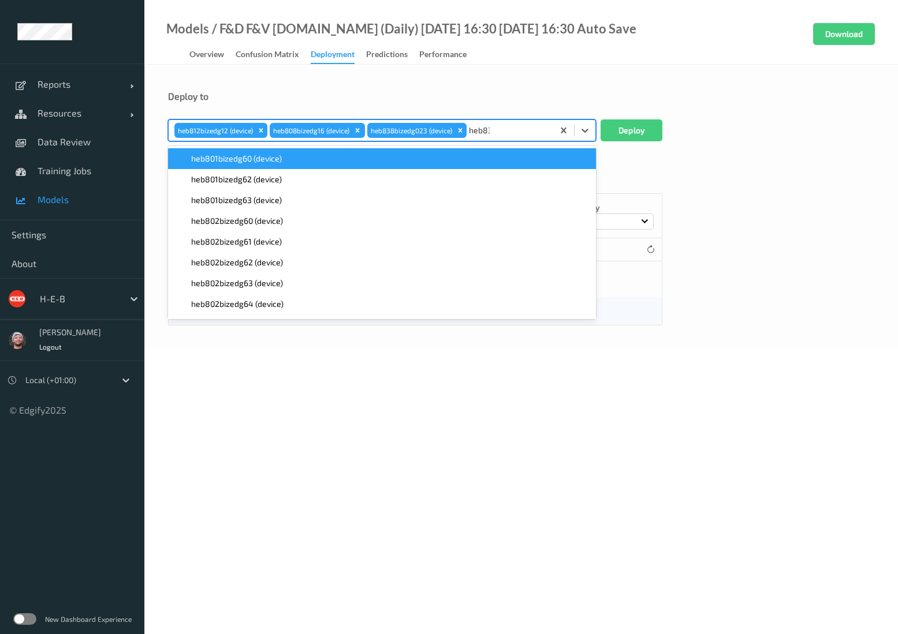
type input "heb838"
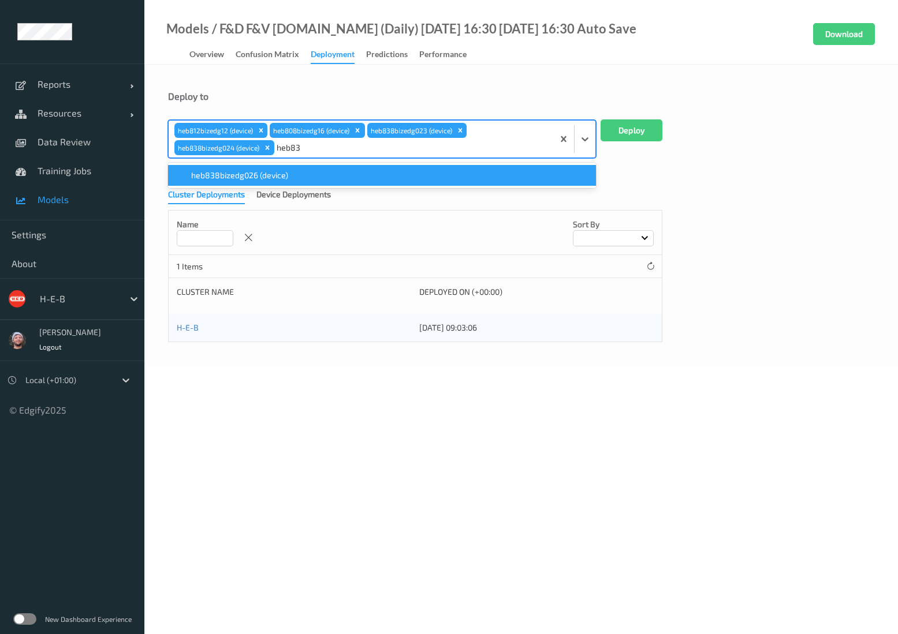
type input "heb838"
click at [275, 178] on span "heb838bizedg026 (device)" at bounding box center [239, 176] width 97 height 12
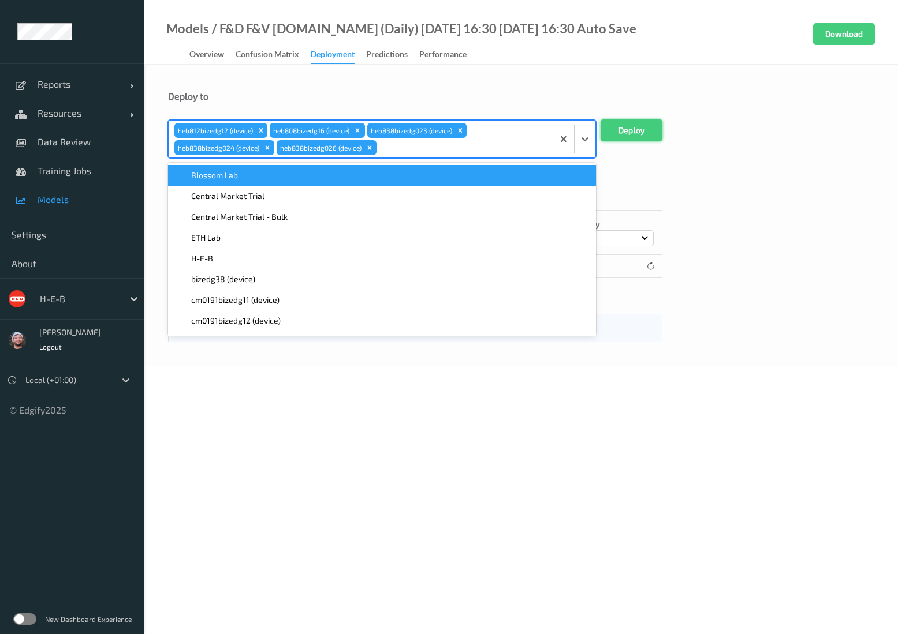
click at [621, 126] on button "Deploy" at bounding box center [631, 131] width 62 height 22
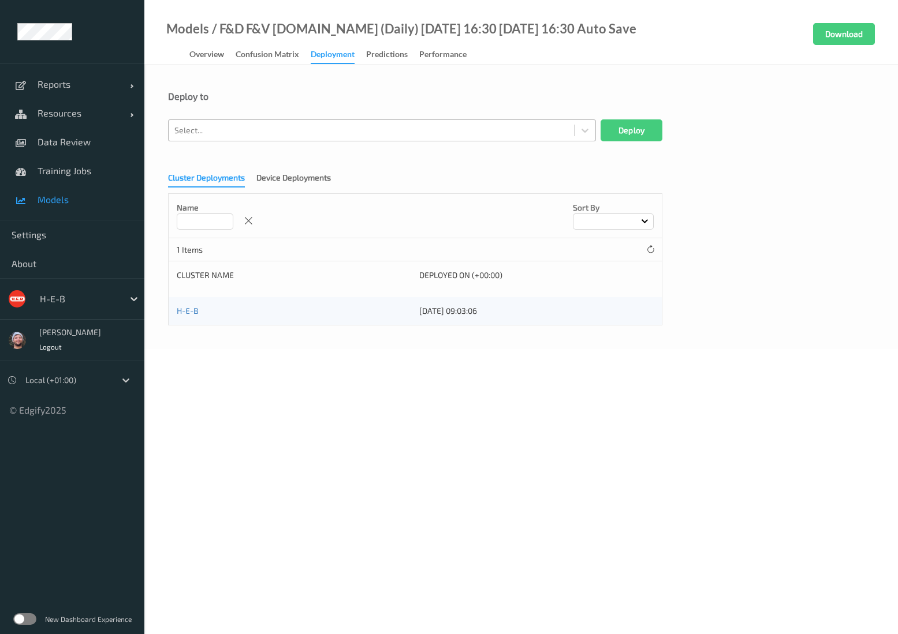
click at [260, 121] on div "Select..." at bounding box center [371, 130] width 405 height 18
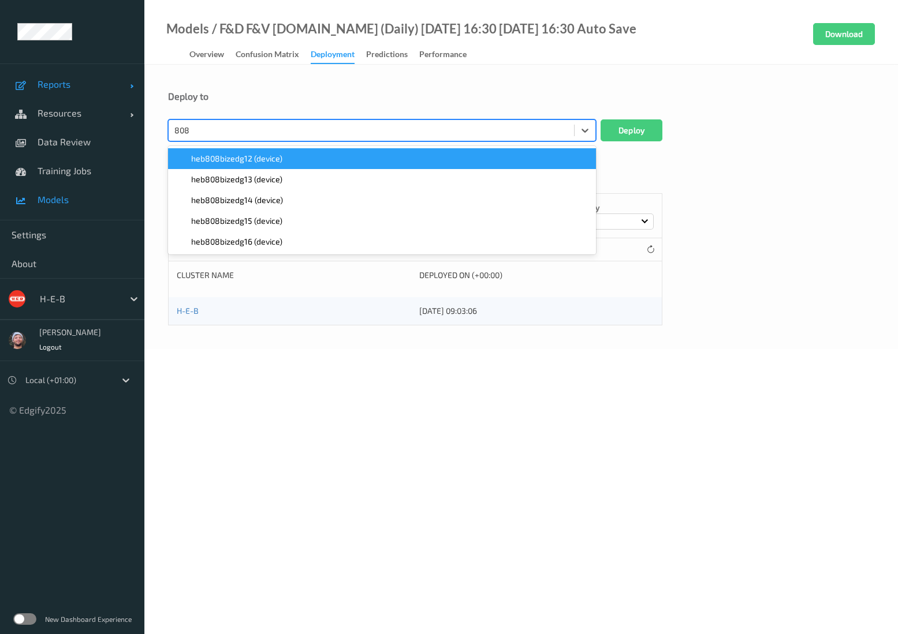
type input "808"
